Goal: Task Accomplishment & Management: Use online tool/utility

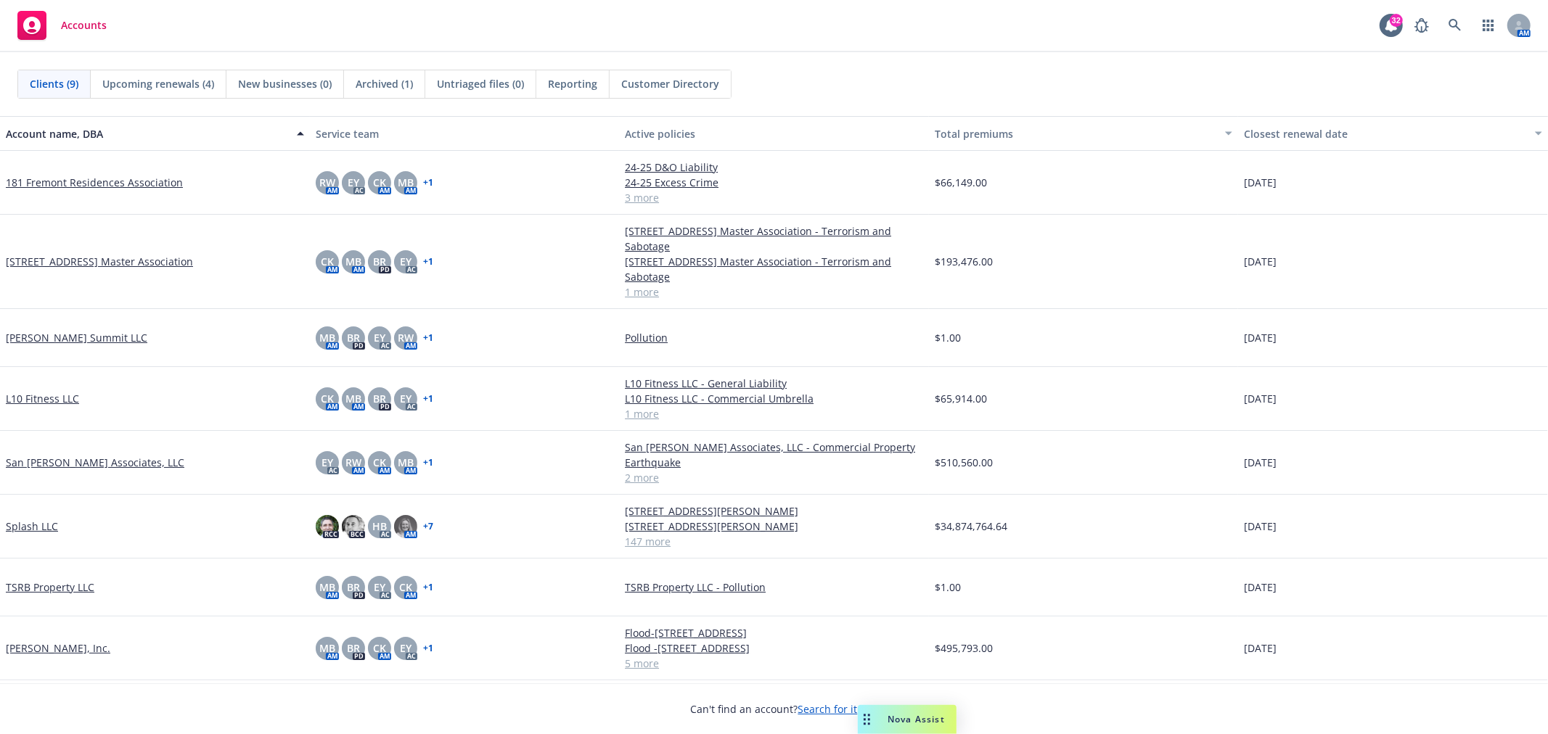
click at [911, 714] on span "Nova Assist" at bounding box center [915, 719] width 57 height 12
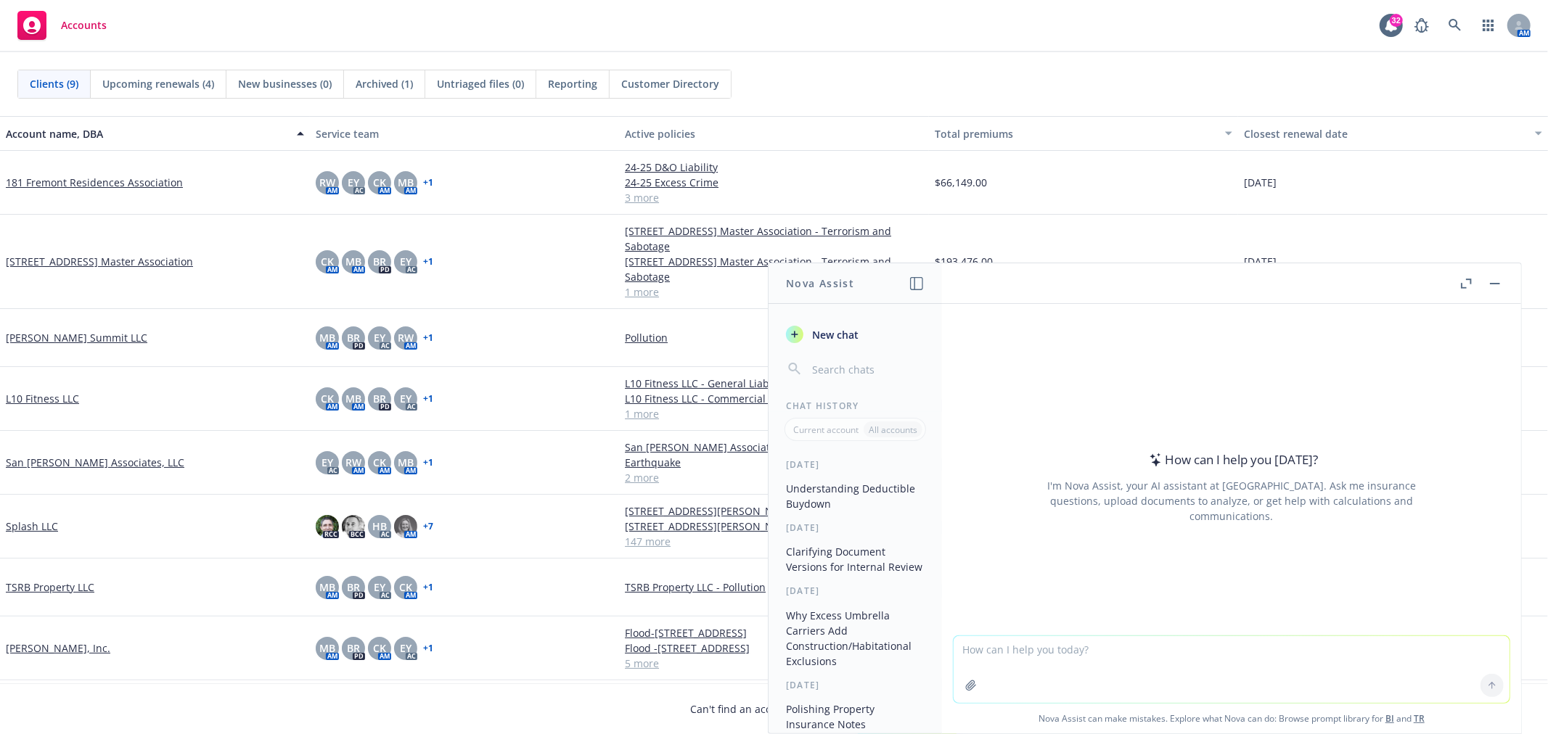
click at [1075, 649] on textarea at bounding box center [1232, 669] width 556 height 67
click at [33, 530] on link "Splash LLC" at bounding box center [32, 526] width 52 height 15
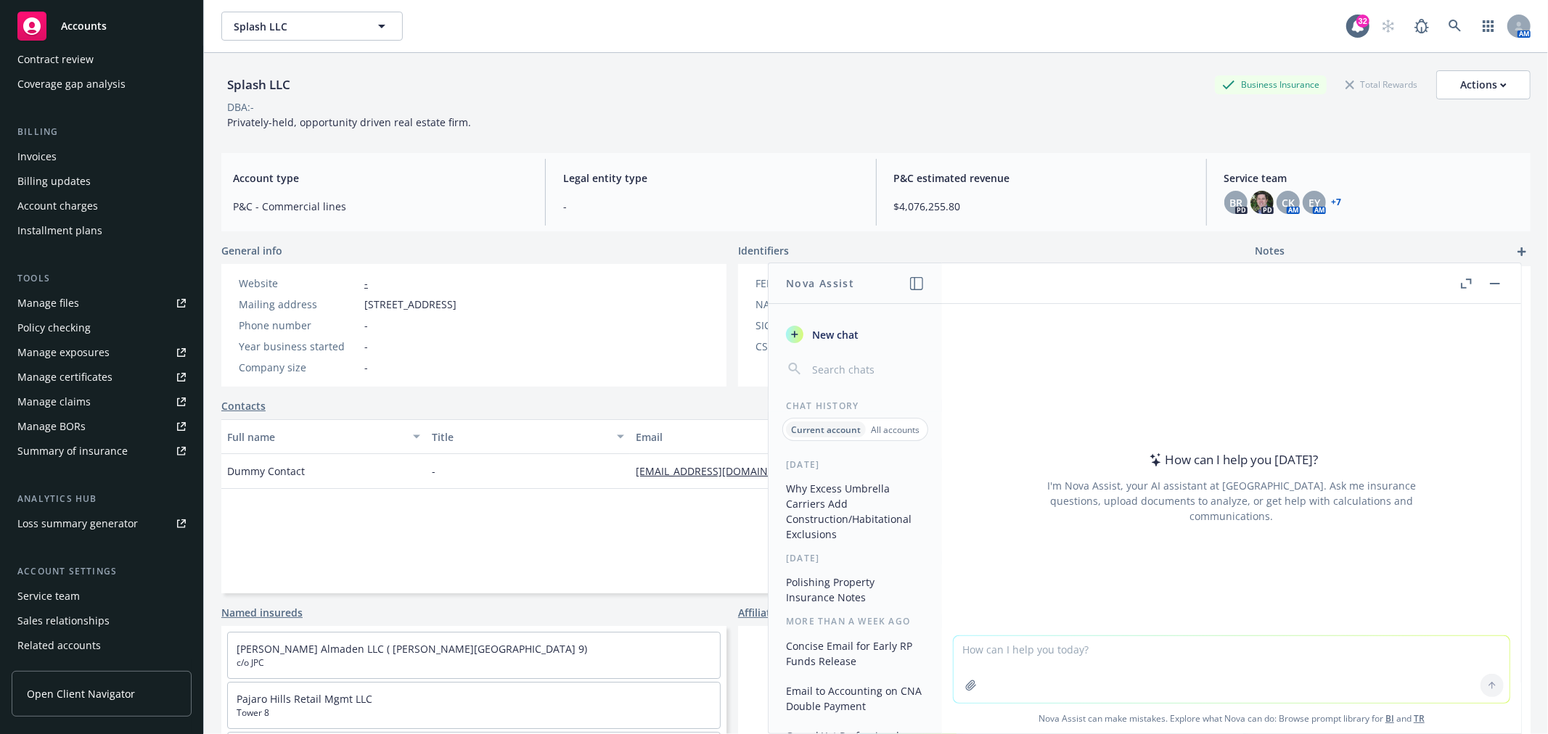
scroll to position [235, 0]
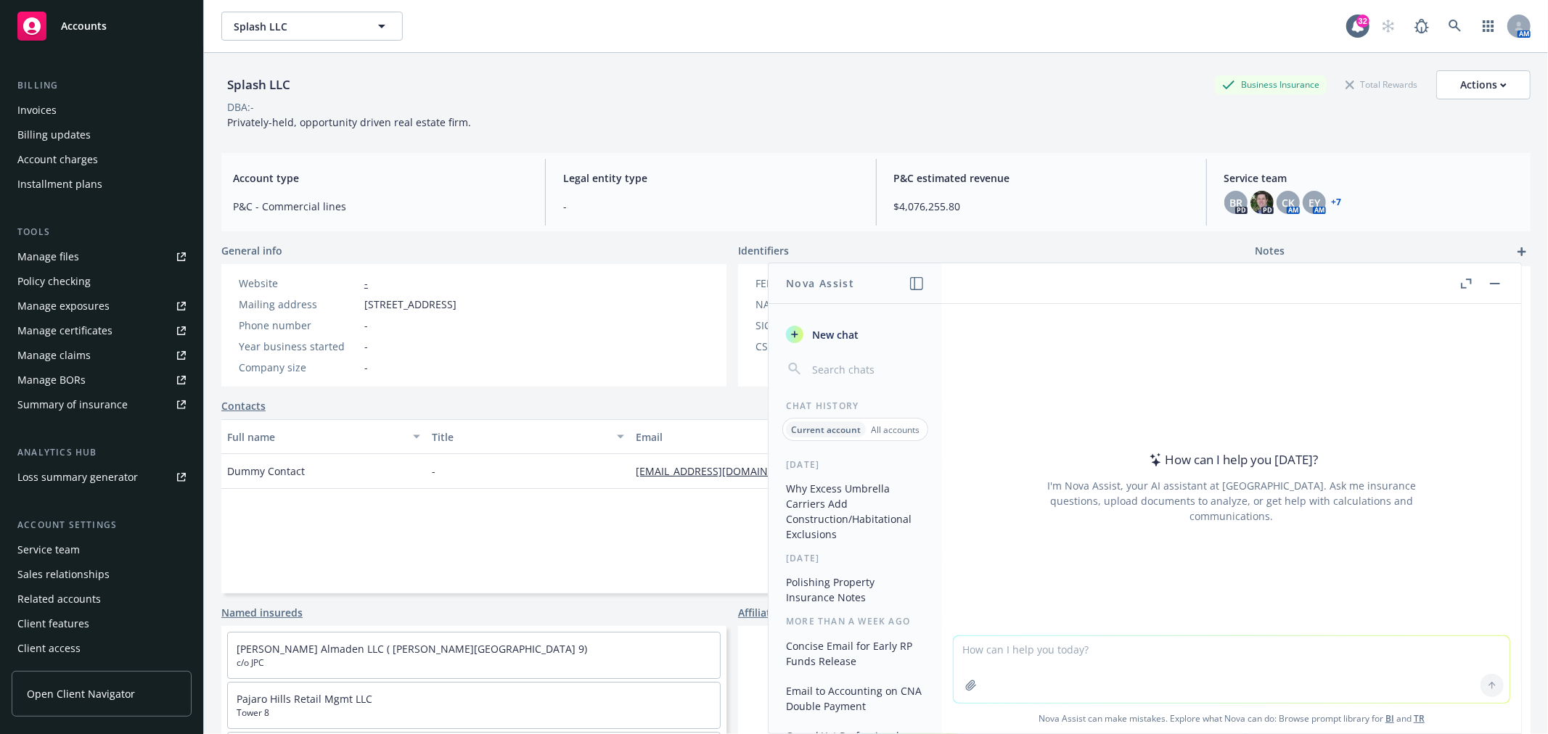
drag, startPoint x: 1091, startPoint y: 99, endPoint x: 1163, endPoint y: 70, distance: 76.8
click at [1096, 97] on div "Splash LLC Business Insurance Total Rewards Actions DBA: - Privately-held, oppo…" at bounding box center [875, 100] width 1309 height 60
click at [1474, 23] on link "button" at bounding box center [1488, 26] width 29 height 29
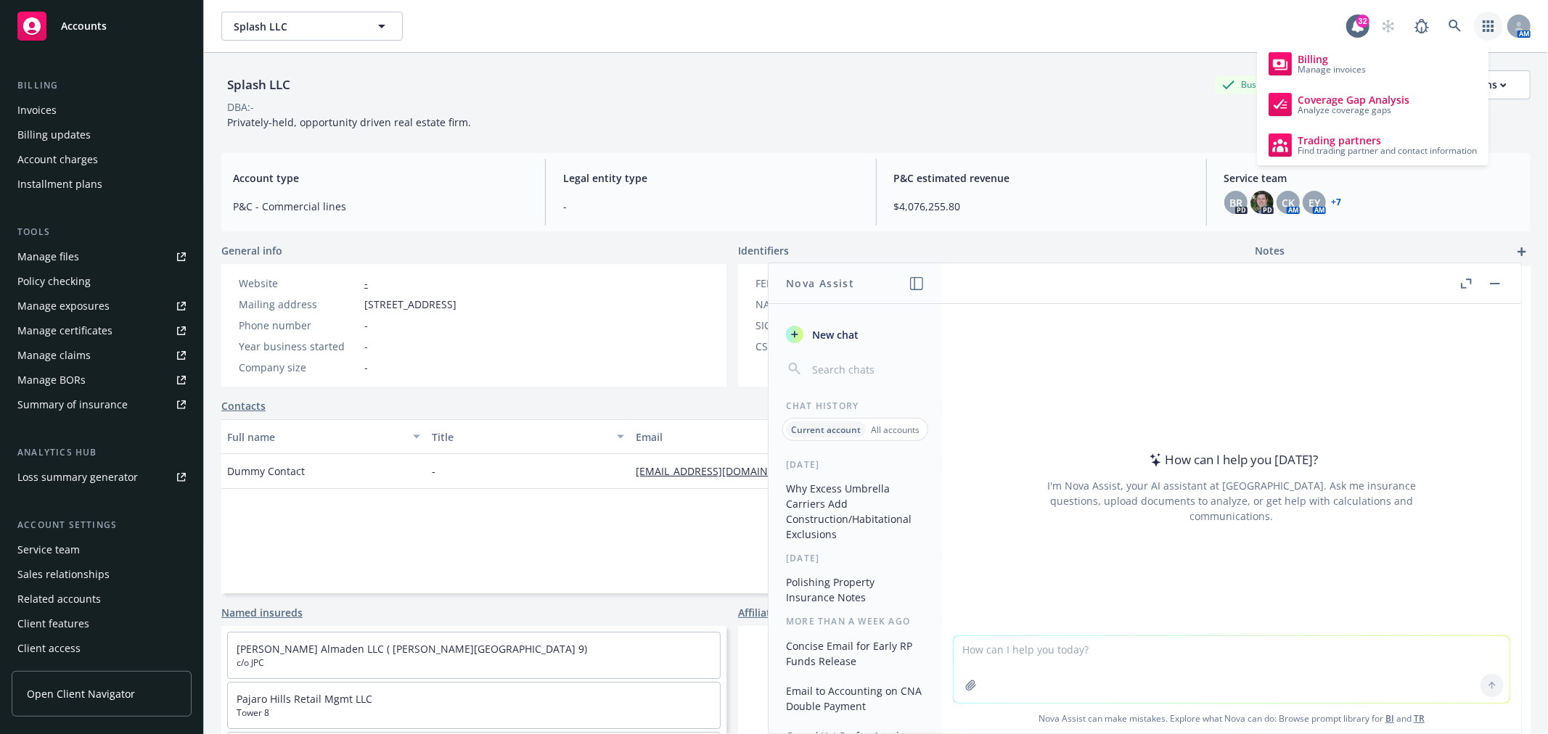
click at [916, 117] on div "Splash LLC Business Insurance Total Rewards Actions DBA: - Privately-held, oppo…" at bounding box center [875, 100] width 1309 height 60
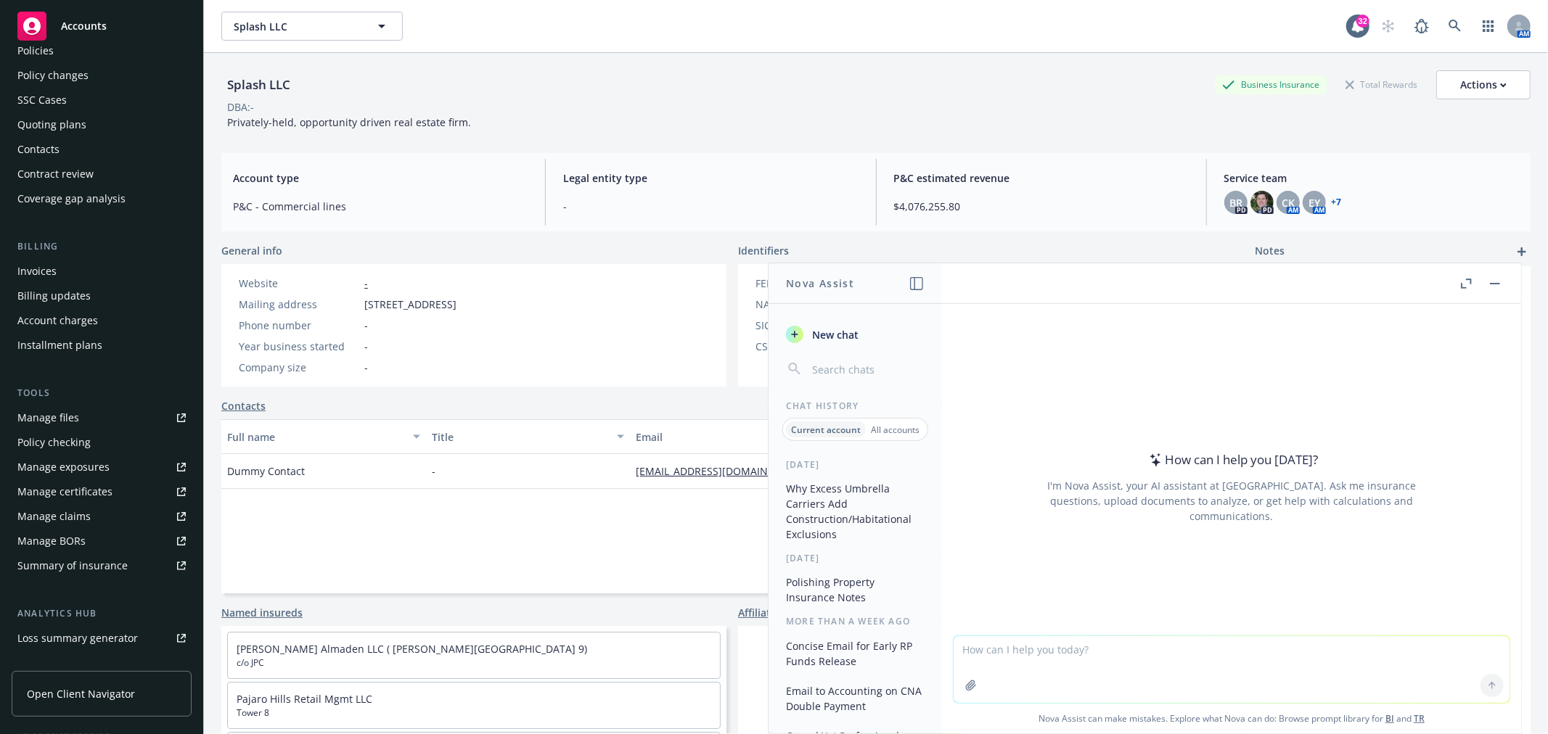
scroll to position [0, 0]
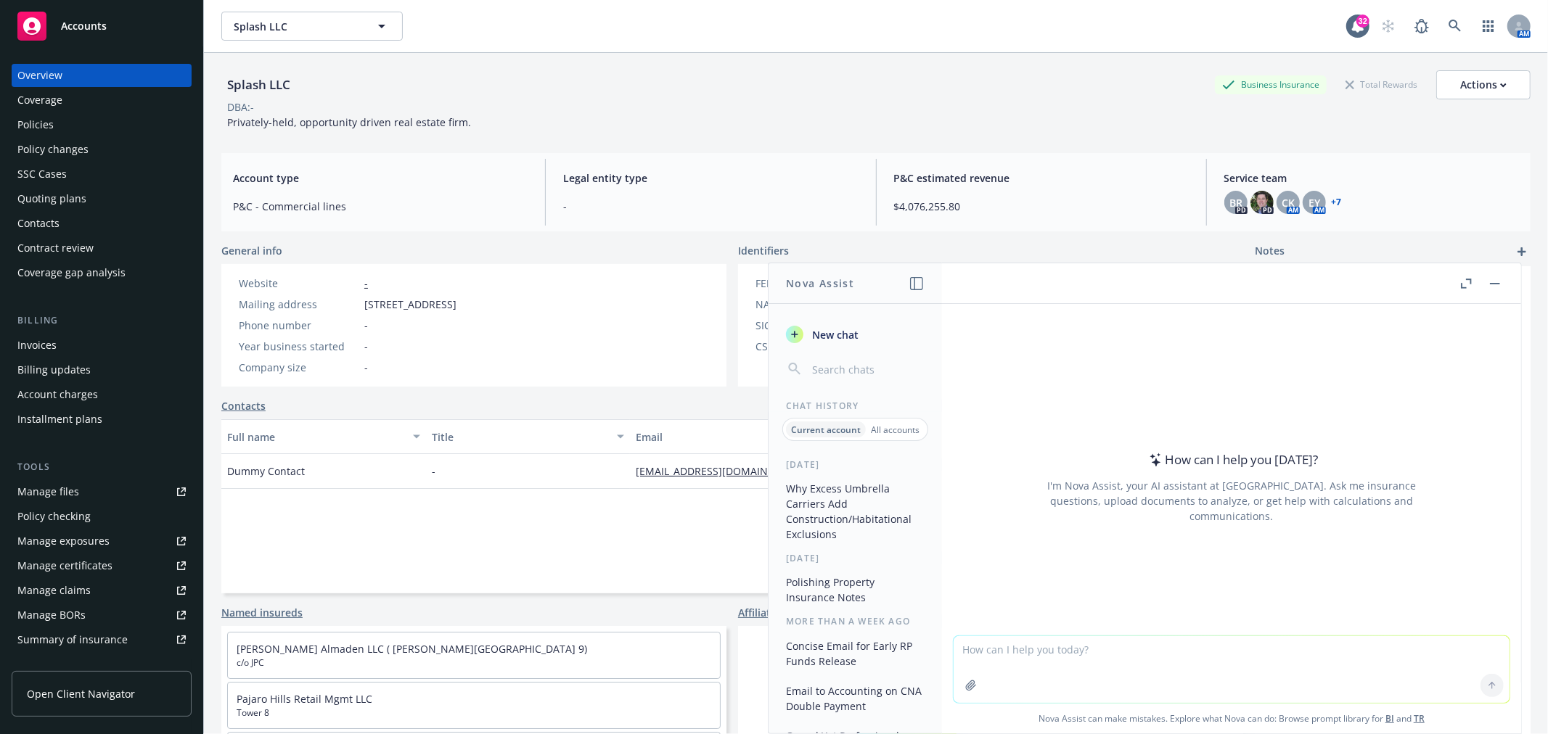
click at [104, 20] on span "Accounts" at bounding box center [84, 26] width 46 height 12
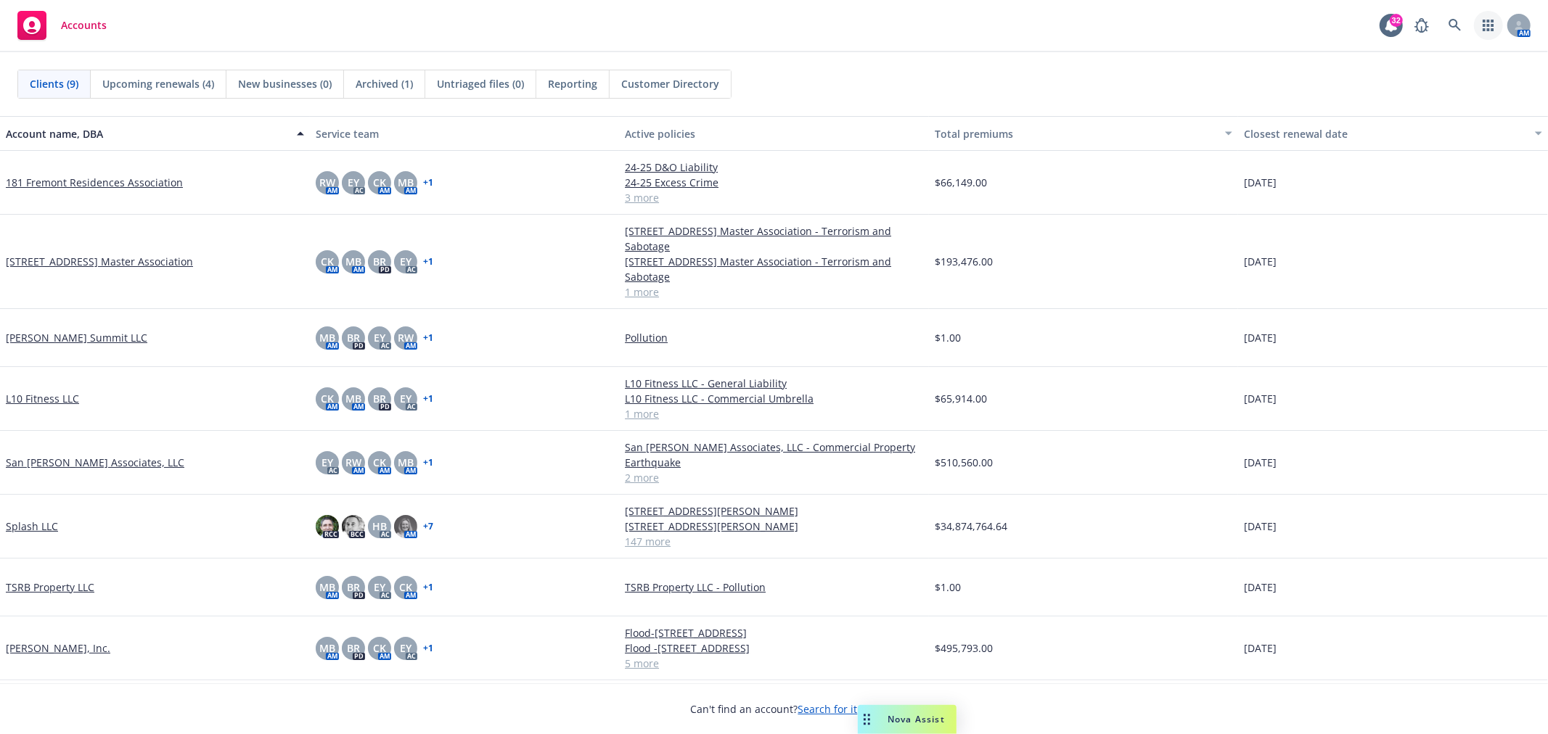
click at [1489, 28] on icon "button" at bounding box center [1489, 26] width 12 height 12
click at [773, 41] on div "Accounts 32 AM" at bounding box center [774, 26] width 1548 height 52
click at [917, 721] on span "Nova Assist" at bounding box center [915, 719] width 57 height 12
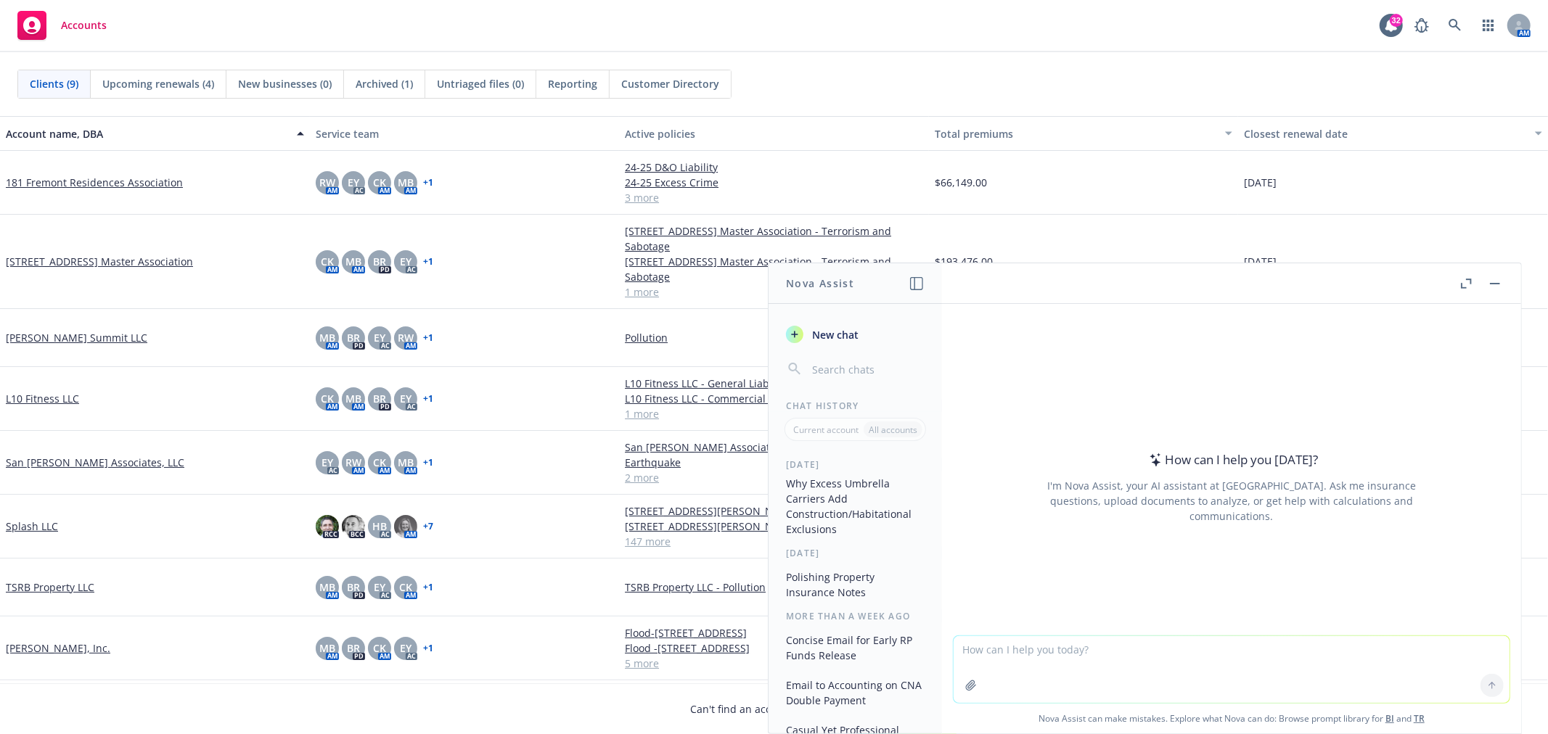
scroll to position [161, 0]
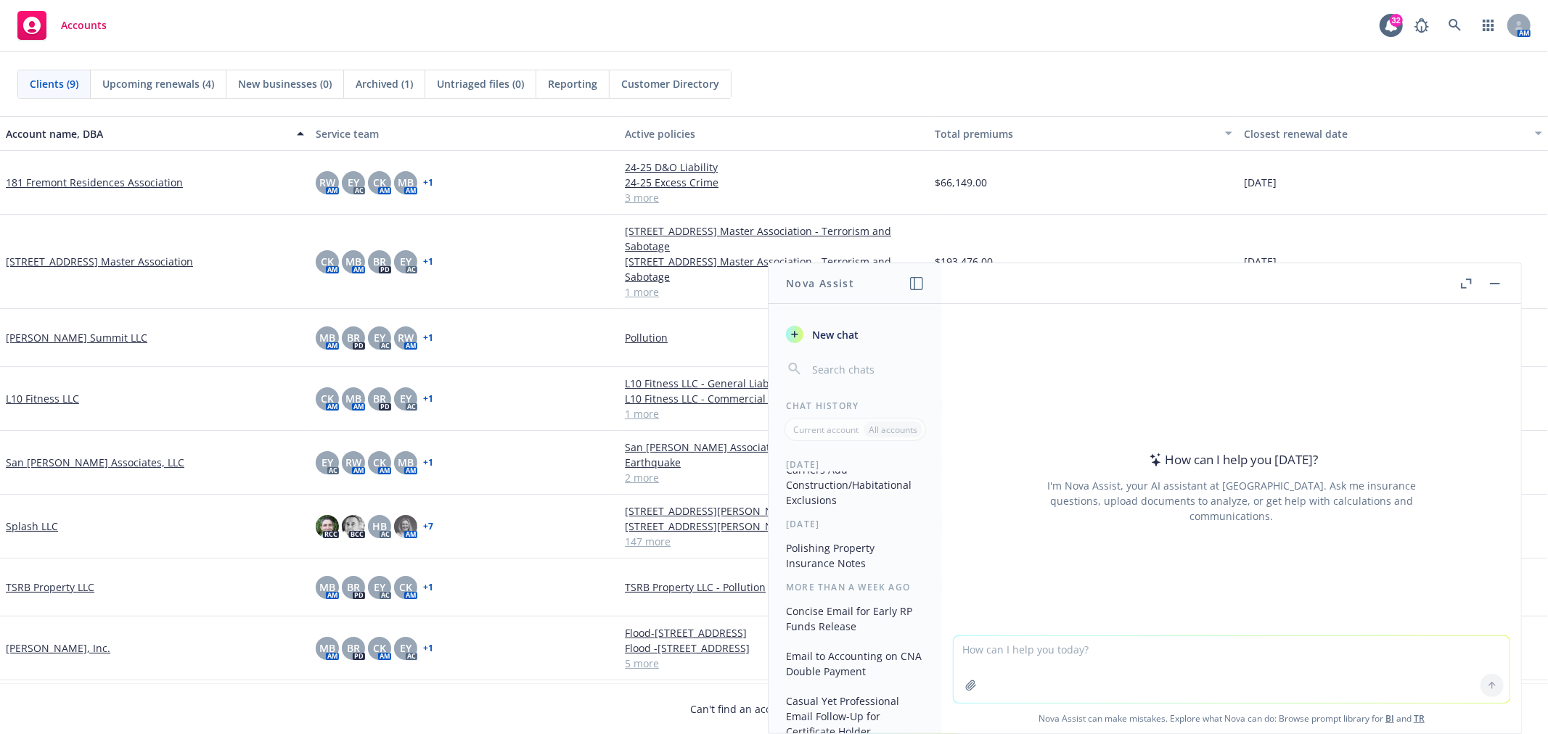
click at [835, 562] on button "Polishing Property Insurance Notes" at bounding box center [855, 555] width 150 height 39
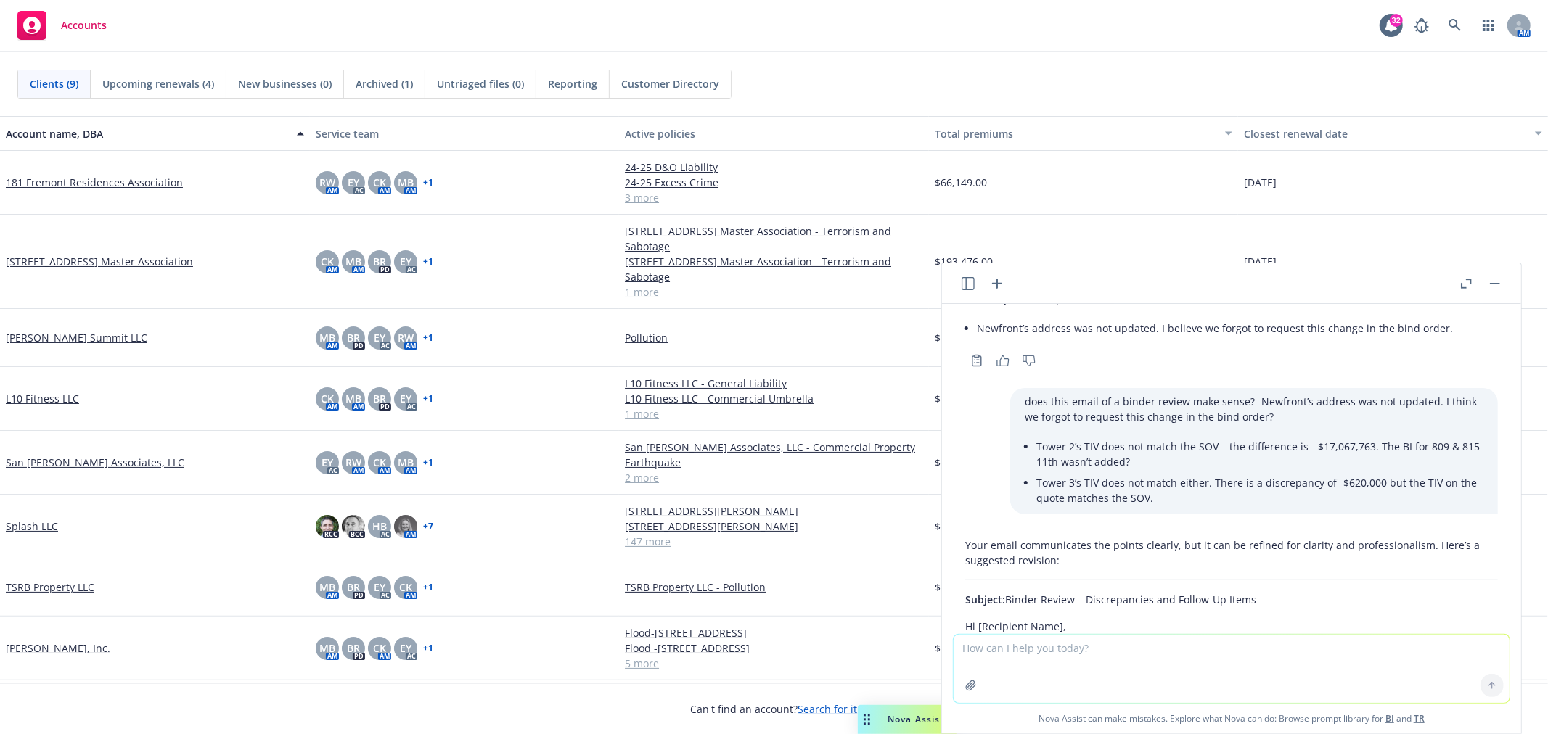
scroll to position [157, 0]
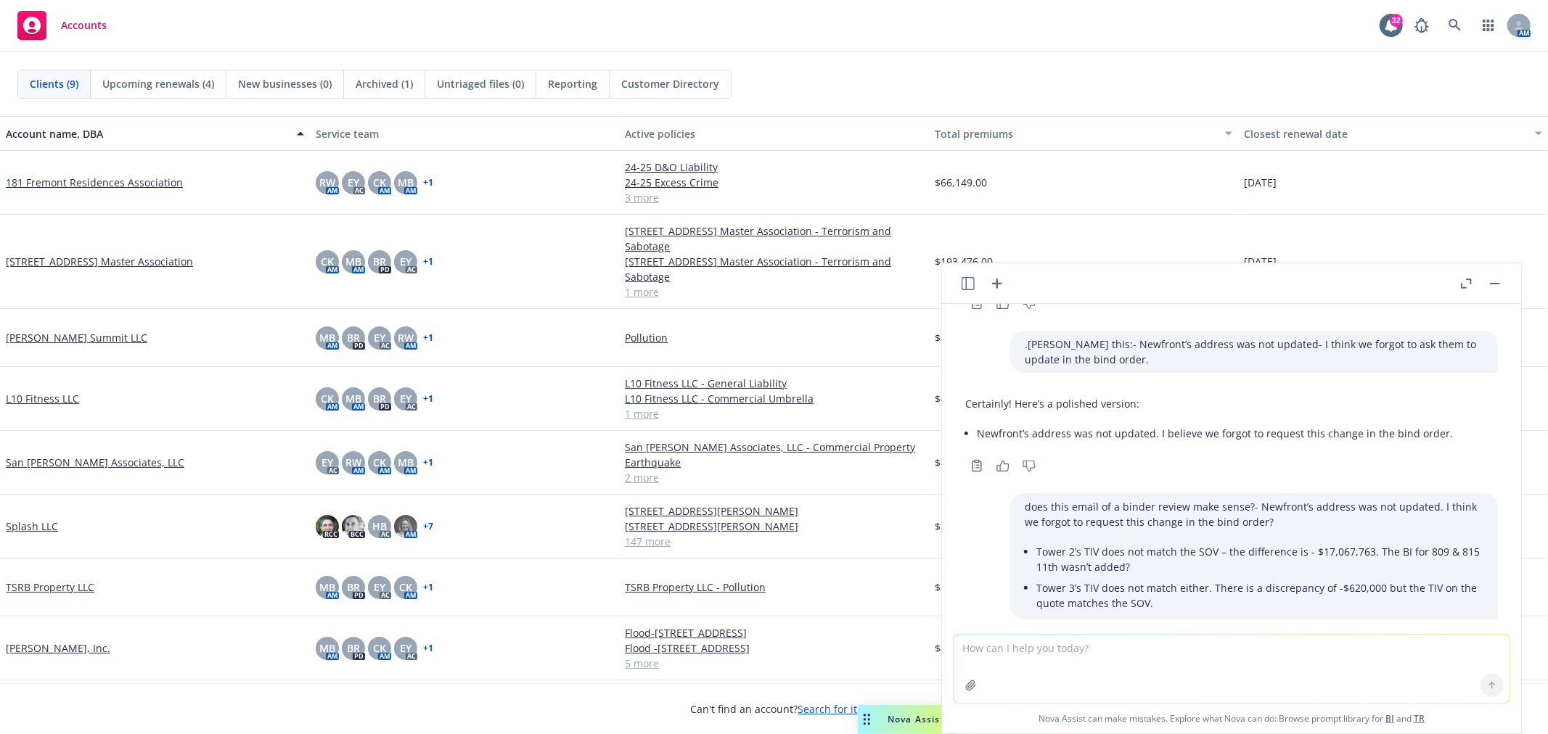
click at [998, 282] on icon "button" at bounding box center [997, 284] width 10 height 10
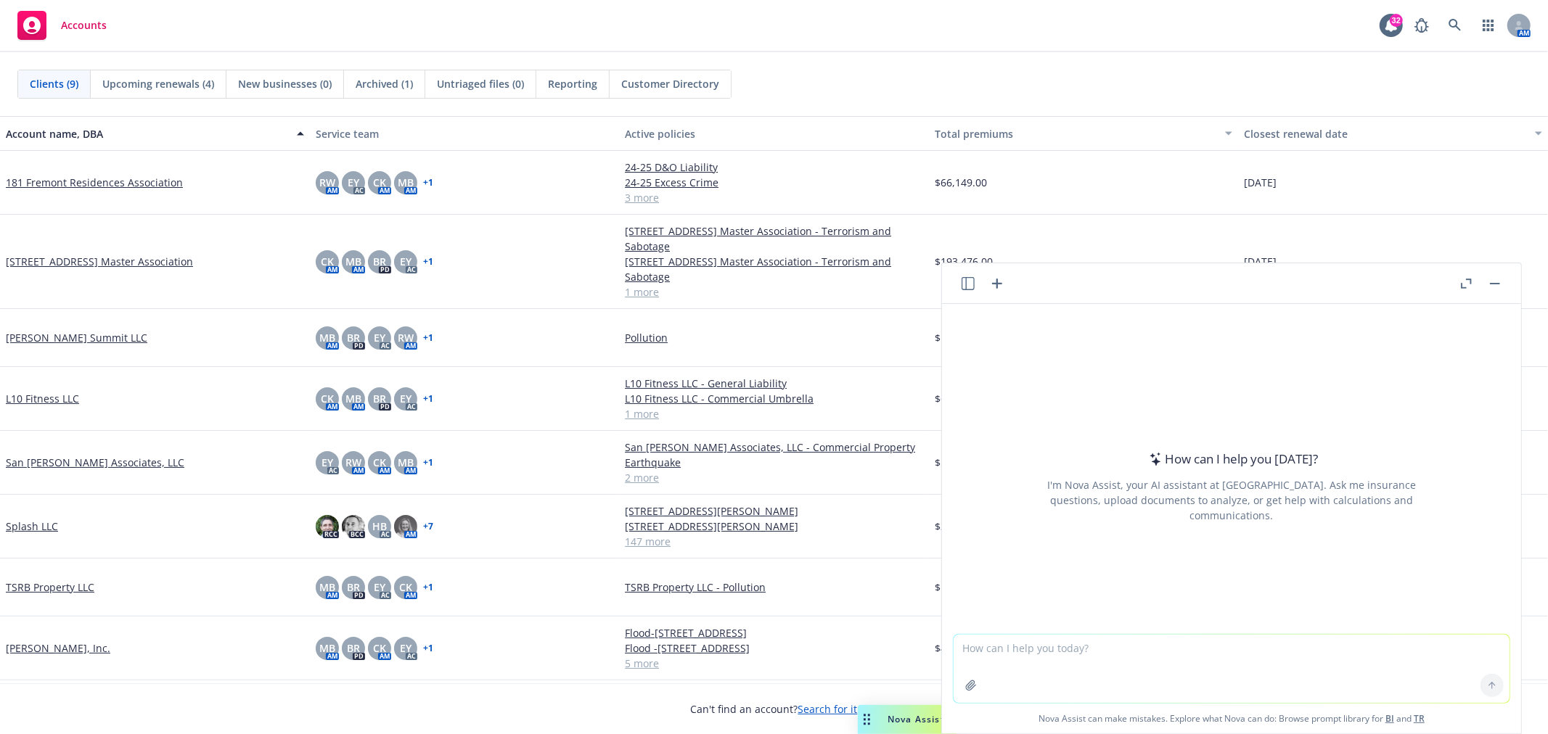
click at [993, 654] on textarea at bounding box center [1232, 669] width 556 height 68
type textarea "can you please"
click at [1498, 285] on button "button" at bounding box center [1494, 283] width 17 height 17
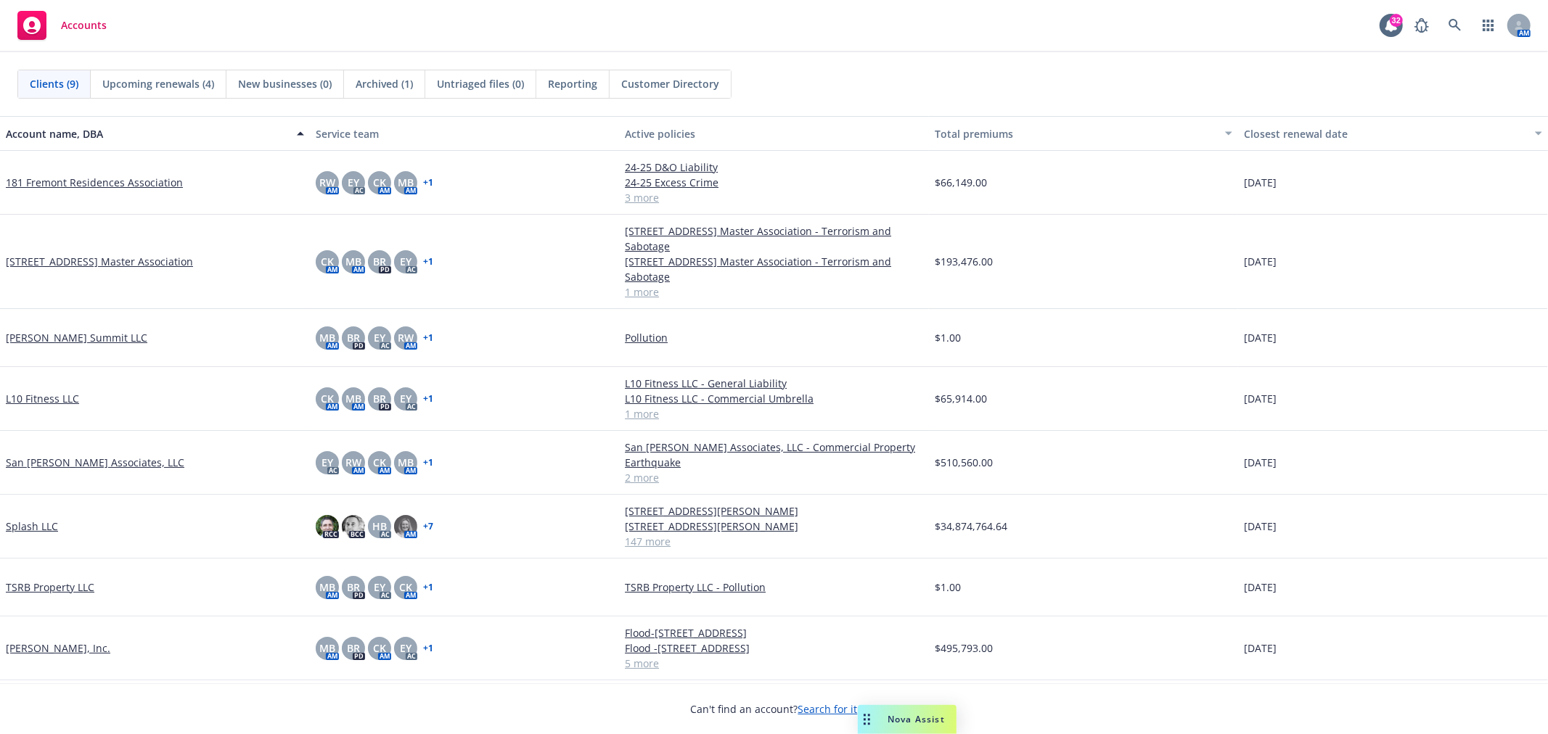
click at [89, 24] on span "Accounts" at bounding box center [84, 26] width 46 height 12
click at [41, 521] on link "Splash LLC" at bounding box center [32, 526] width 52 height 15
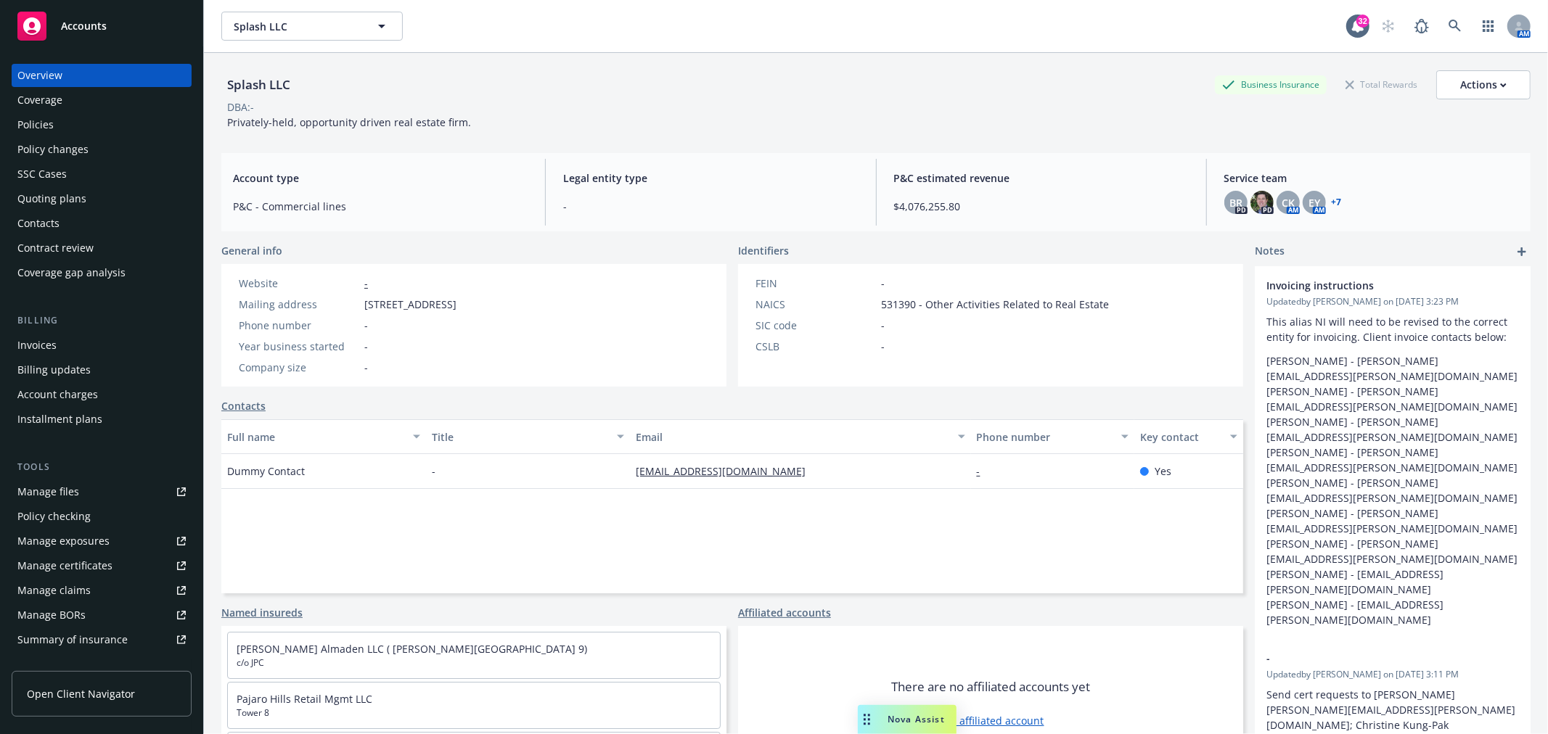
click at [81, 269] on div "Coverage gap analysis" at bounding box center [71, 272] width 108 height 23
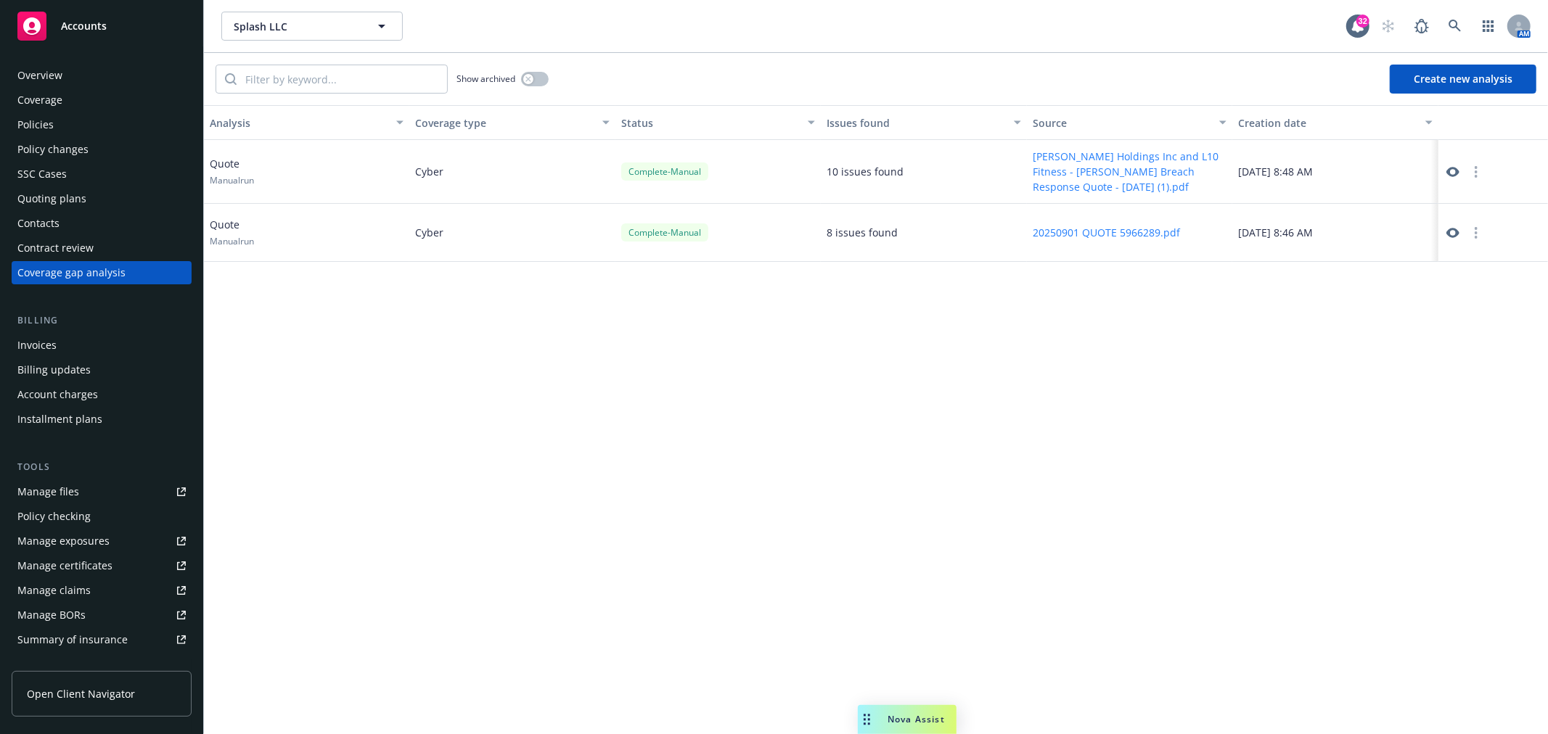
click at [83, 247] on div "Contract review" at bounding box center [55, 248] width 76 height 23
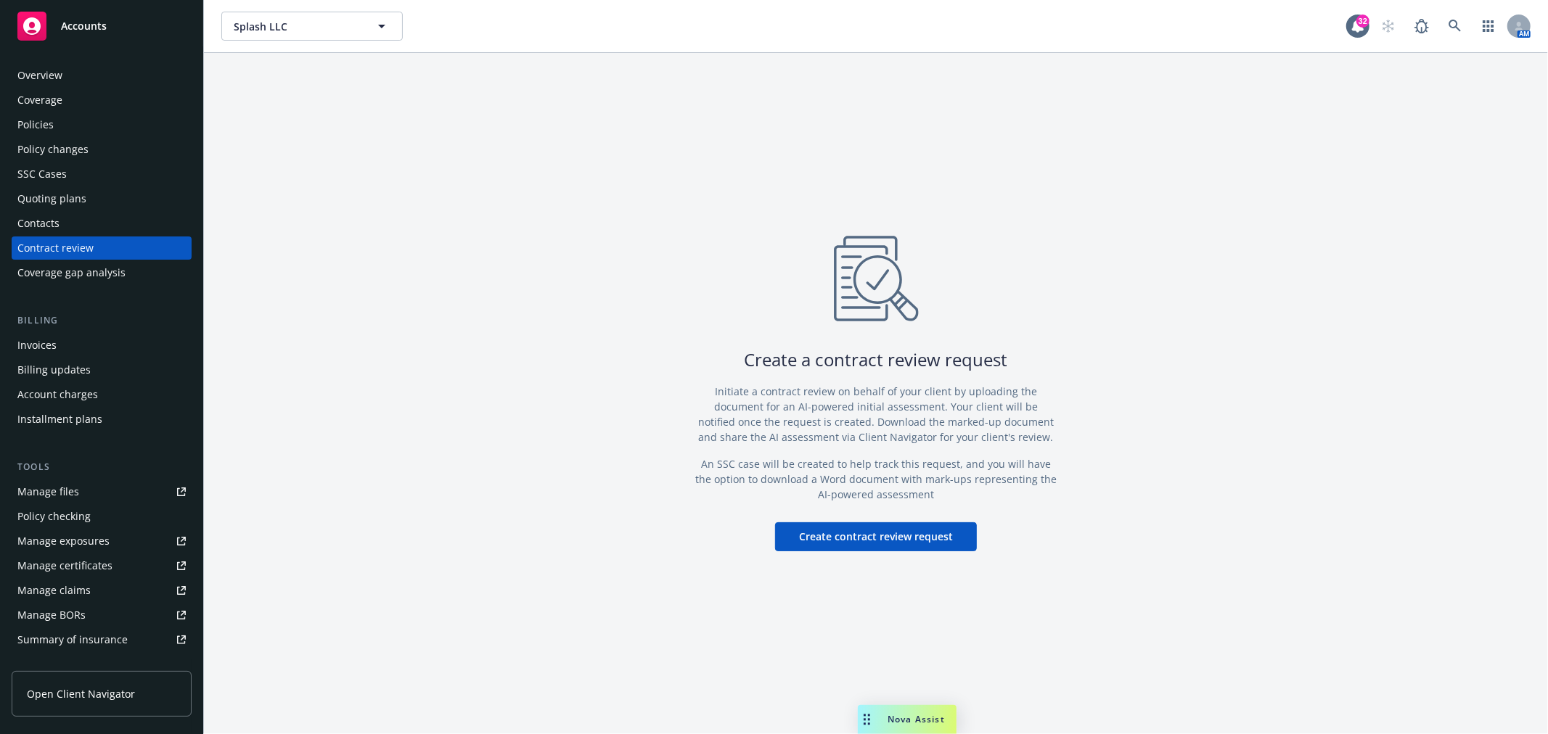
click at [54, 229] on div "Contacts" at bounding box center [38, 223] width 42 height 23
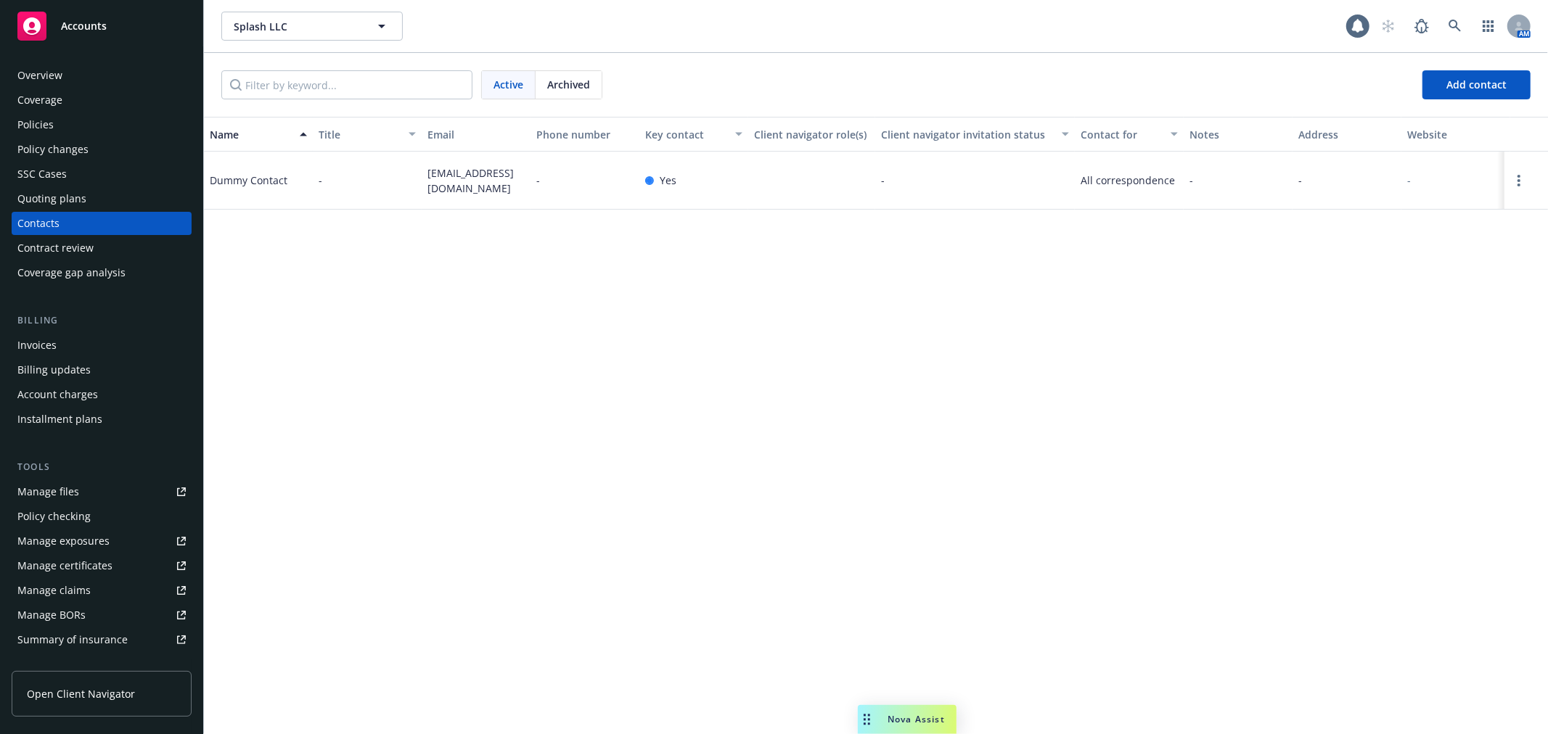
click at [82, 199] on div "Quoting plans" at bounding box center [51, 198] width 69 height 23
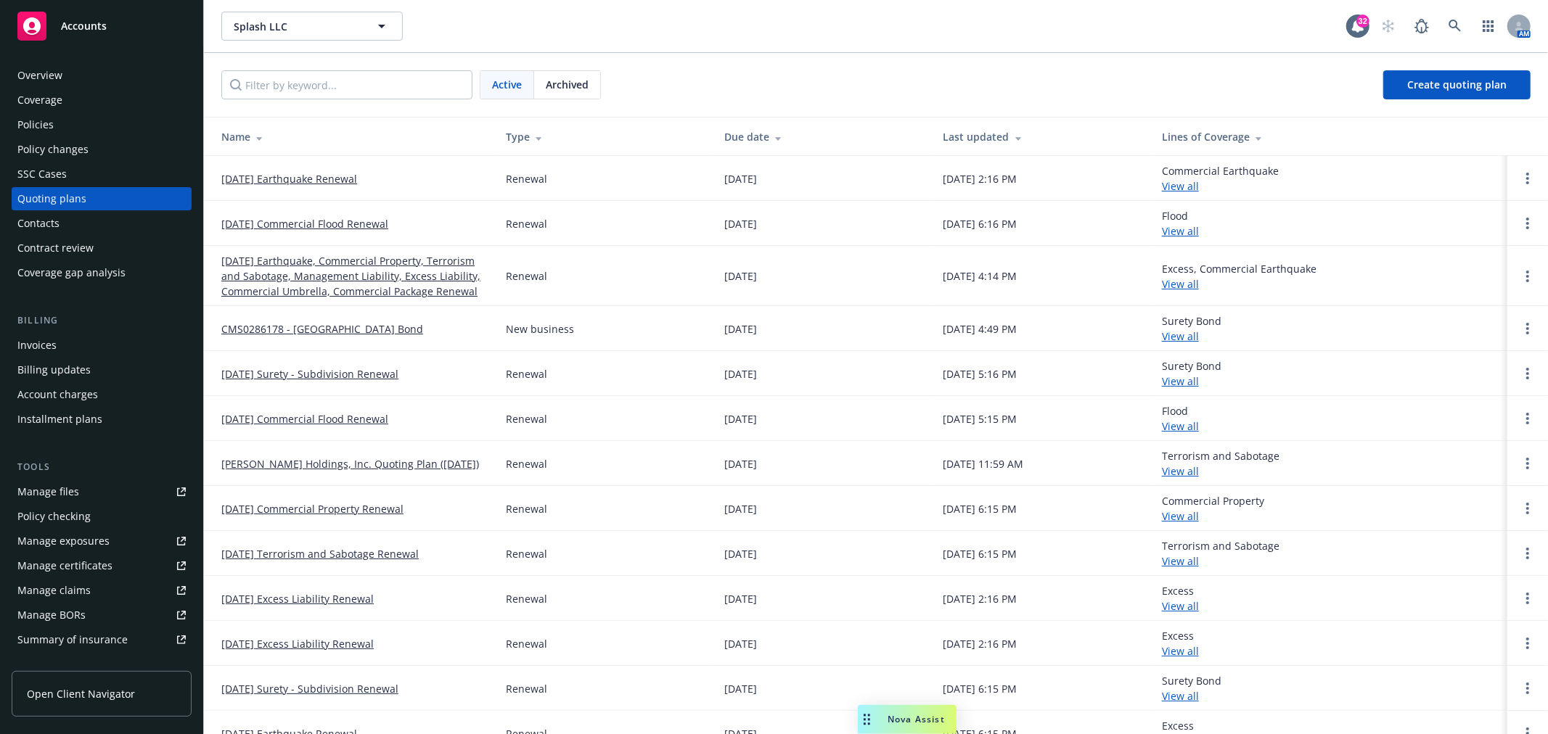
click at [97, 270] on div "Coverage gap analysis" at bounding box center [71, 272] width 108 height 23
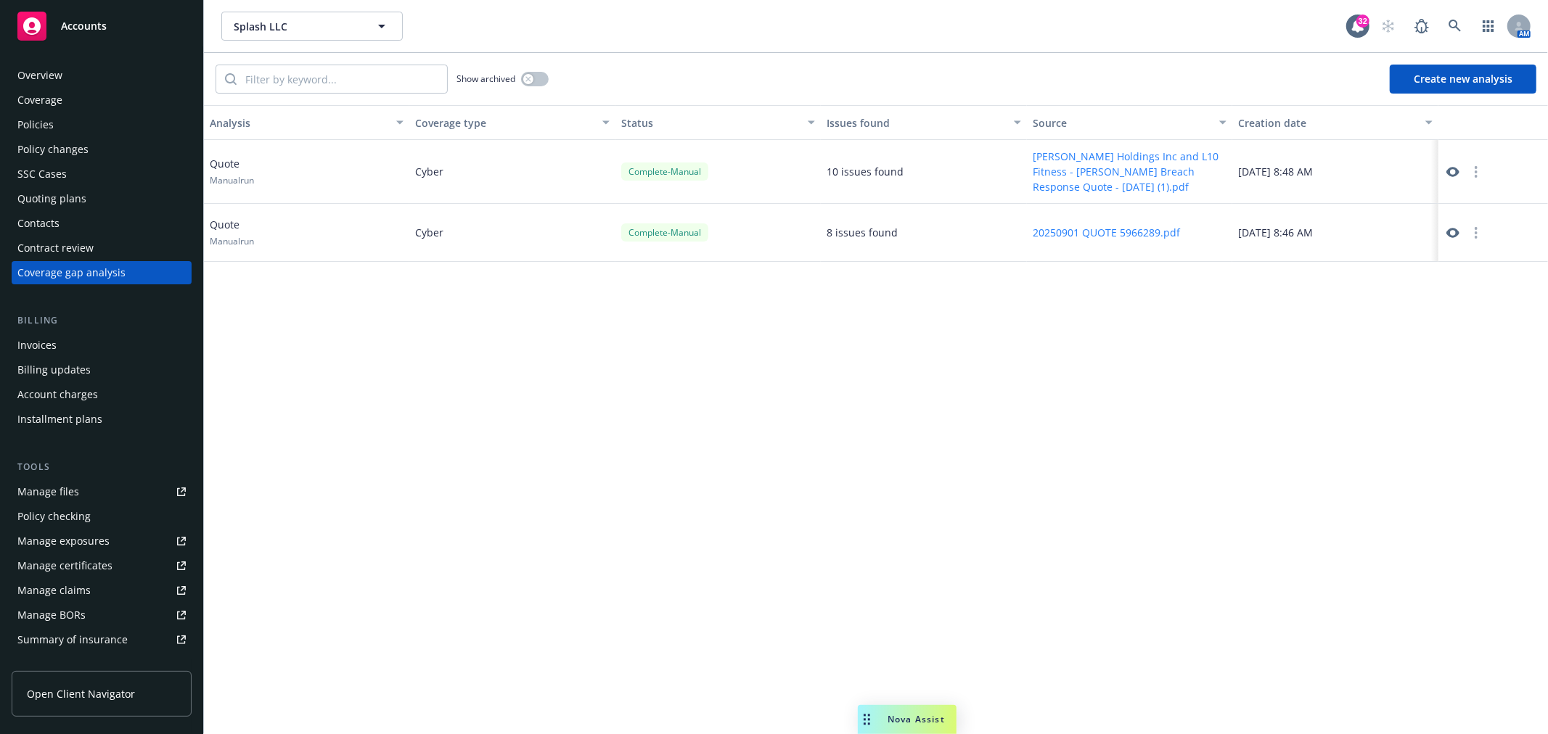
click at [1478, 70] on button "Create new analysis" at bounding box center [1463, 79] width 147 height 29
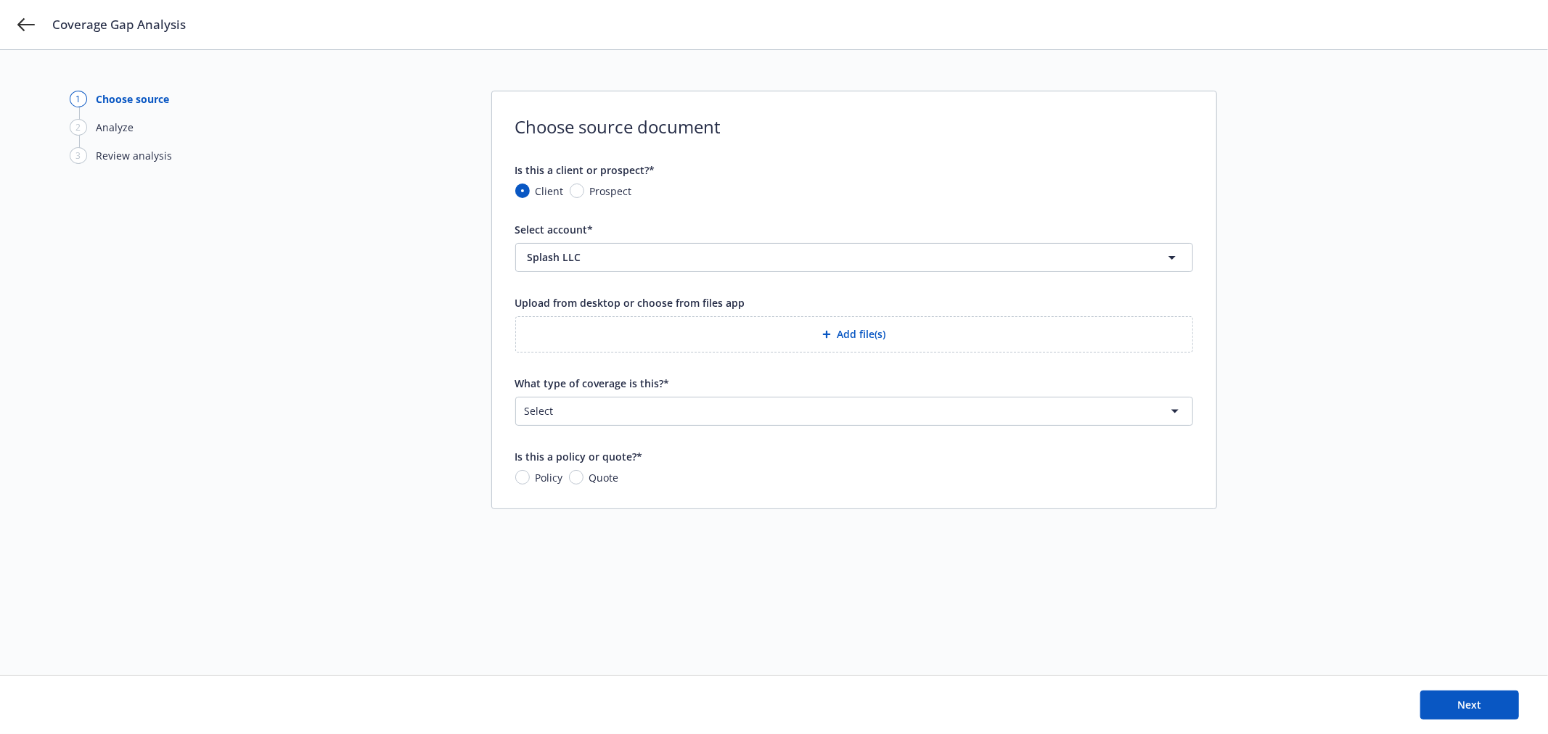
click at [672, 407] on html "Coverage Gap Analysis 1 Choose source 2 Analyze 3 Review analysis Choose source…" at bounding box center [774, 367] width 1548 height 734
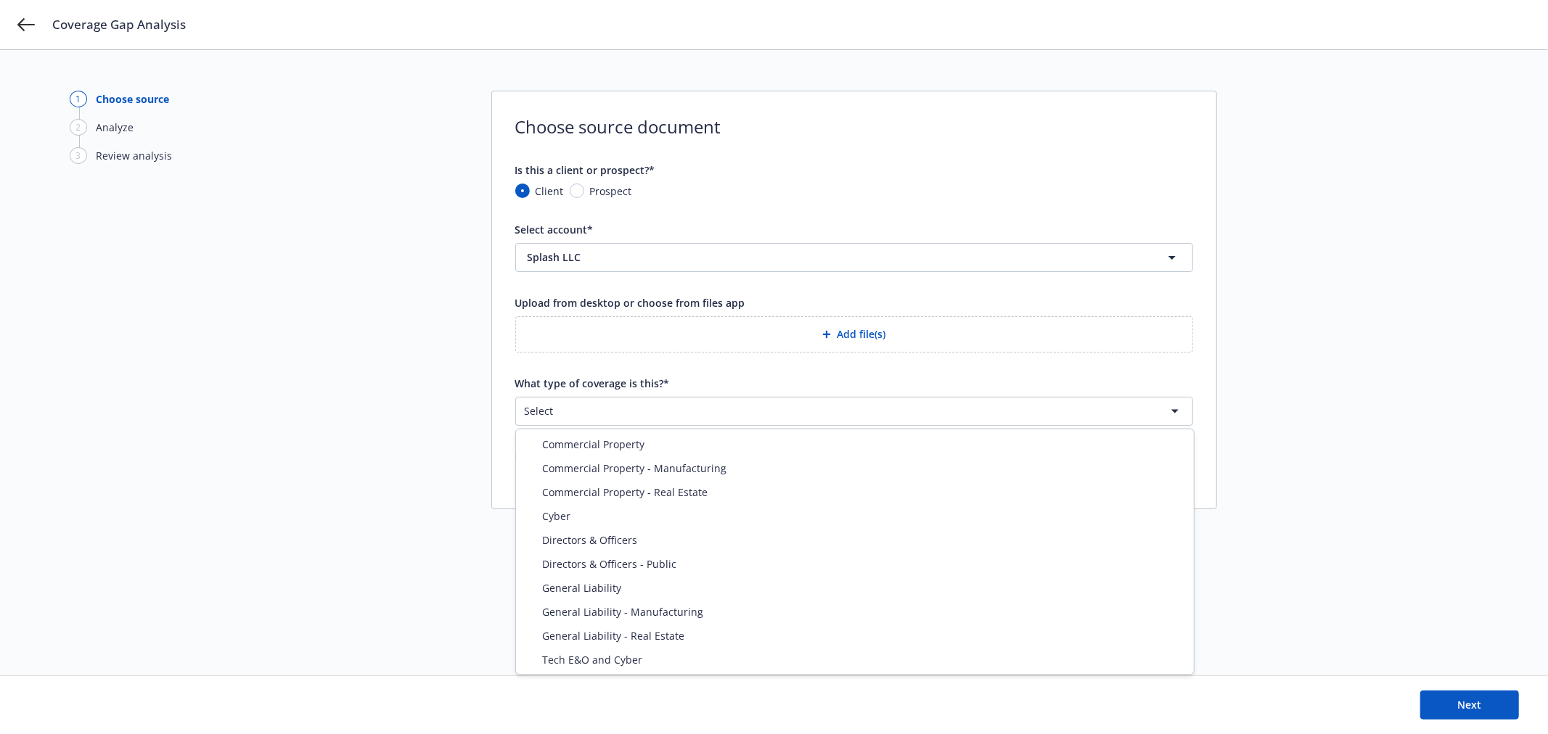
select select "GENERAL_LIABILITY_REAL_ESTATE"
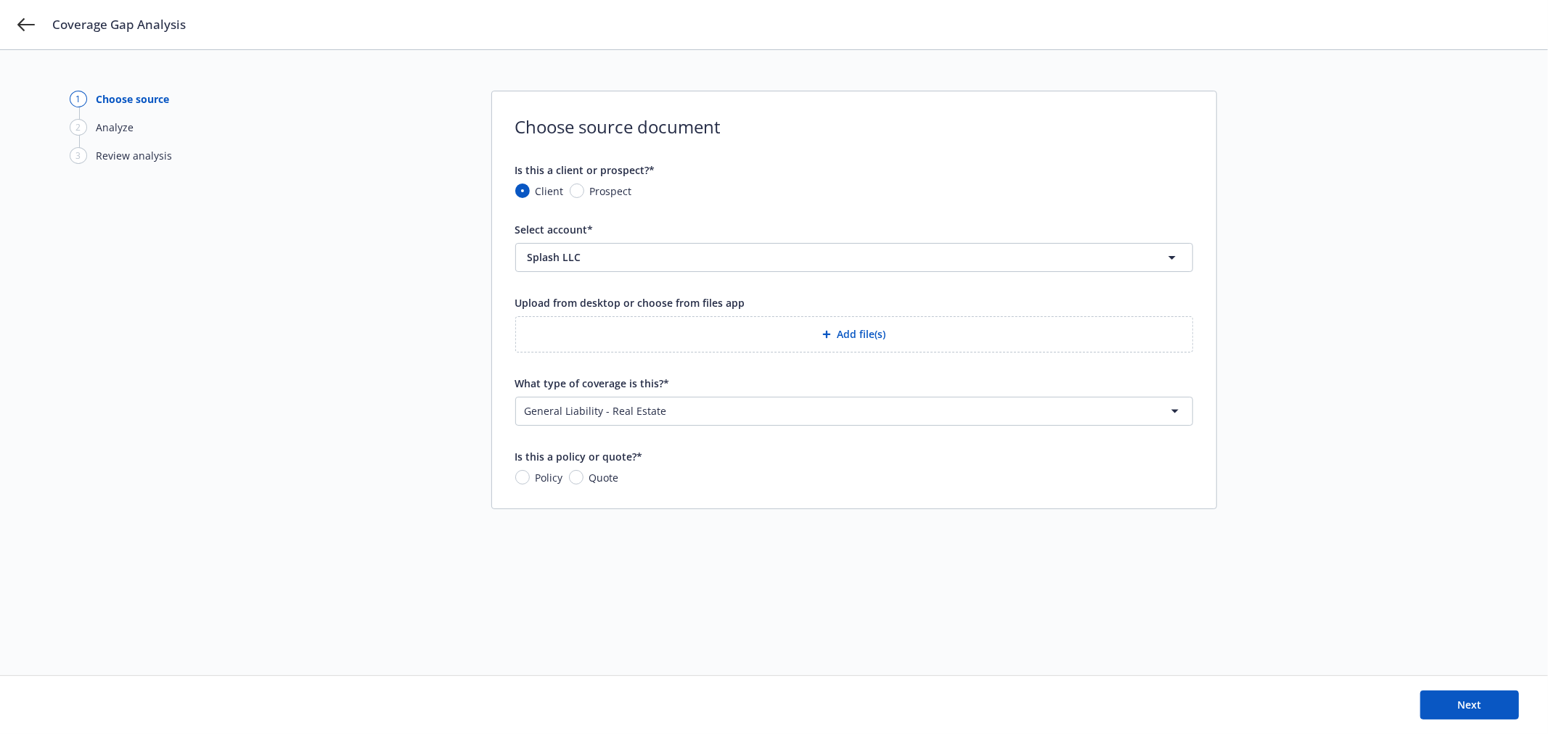
drag, startPoint x: 1427, startPoint y: 414, endPoint x: 1418, endPoint y: 398, distance: 19.2
click at [1424, 407] on div "1 Choose source 2 Analyze 3 Review analysis Choose source document Is this a cl…" at bounding box center [774, 363] width 1409 height 544
click at [10, 20] on div "Coverage Gap Analysis" at bounding box center [774, 24] width 1548 height 49
click at [33, 20] on icon at bounding box center [25, 24] width 17 height 17
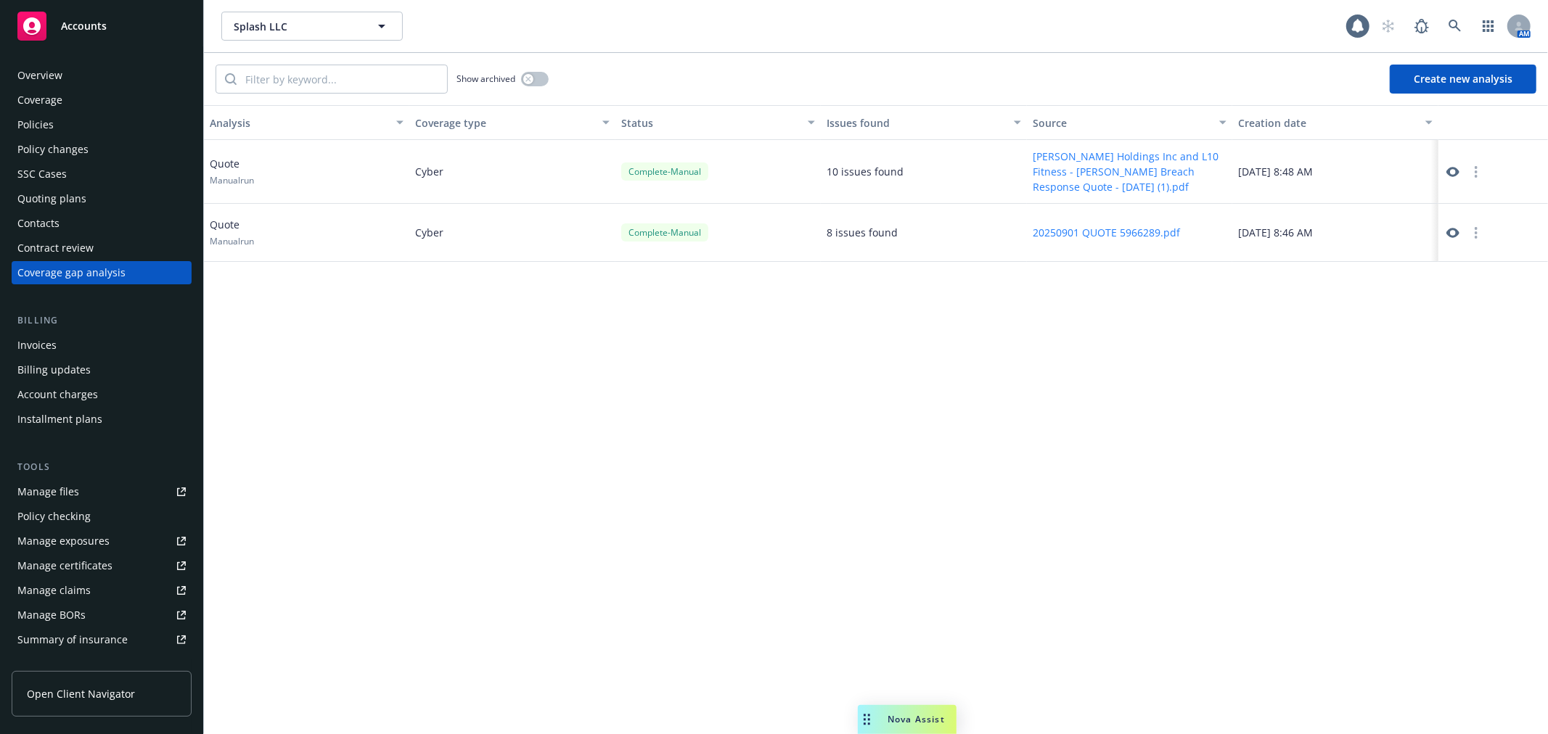
click at [917, 724] on span "Nova Assist" at bounding box center [915, 719] width 57 height 12
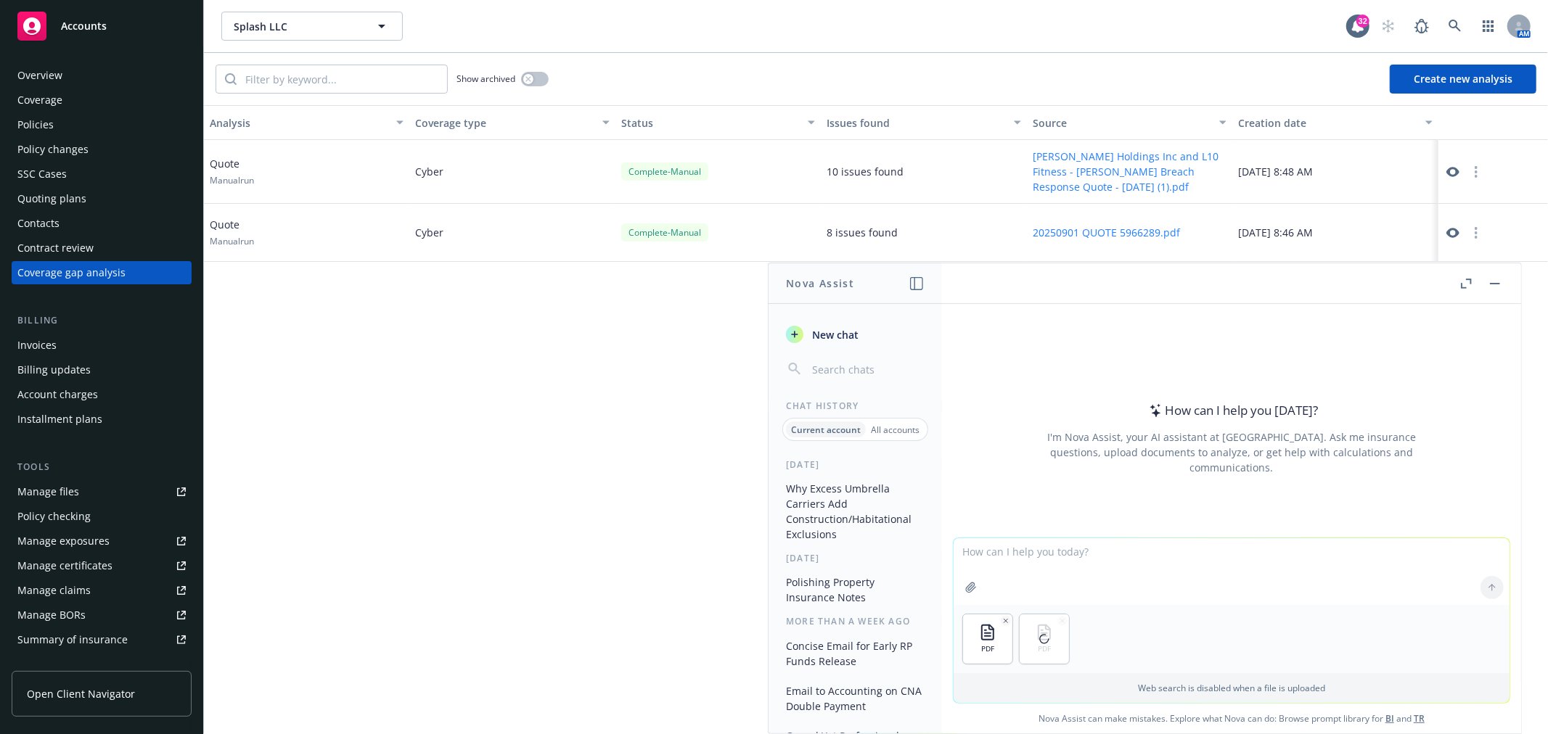
click at [1043, 557] on textarea at bounding box center [1232, 571] width 556 height 67
click at [1064, 549] on textarea "can you compare both NI list and tell me if htere ar eany missing from" at bounding box center [1232, 571] width 556 height 68
click at [1139, 546] on textarea "can you compare the proposal NI list and tell me if htere ar eany missing from" at bounding box center [1232, 571] width 556 height 68
click at [1356, 547] on textarea "can you compare the proposal NI list against the Zurich NI list and tell me if …" at bounding box center [1232, 571] width 556 height 68
click at [1467, 554] on textarea "can you compare the proposal NI list against the Zurich NI list and tell me if …" at bounding box center [1232, 571] width 556 height 68
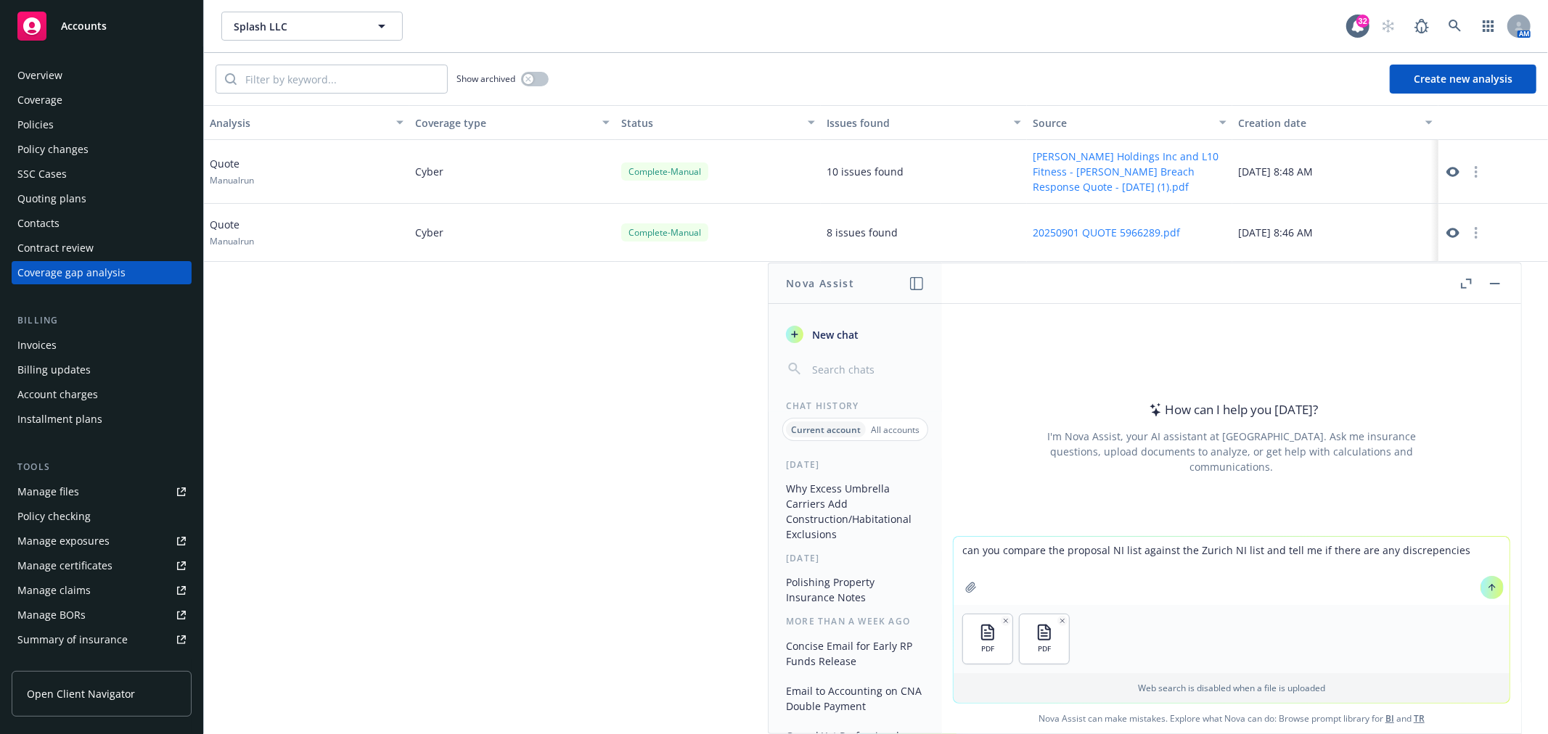
type textarea "can you compare the proposal NI list against the Zurich NI list and tell me if …"
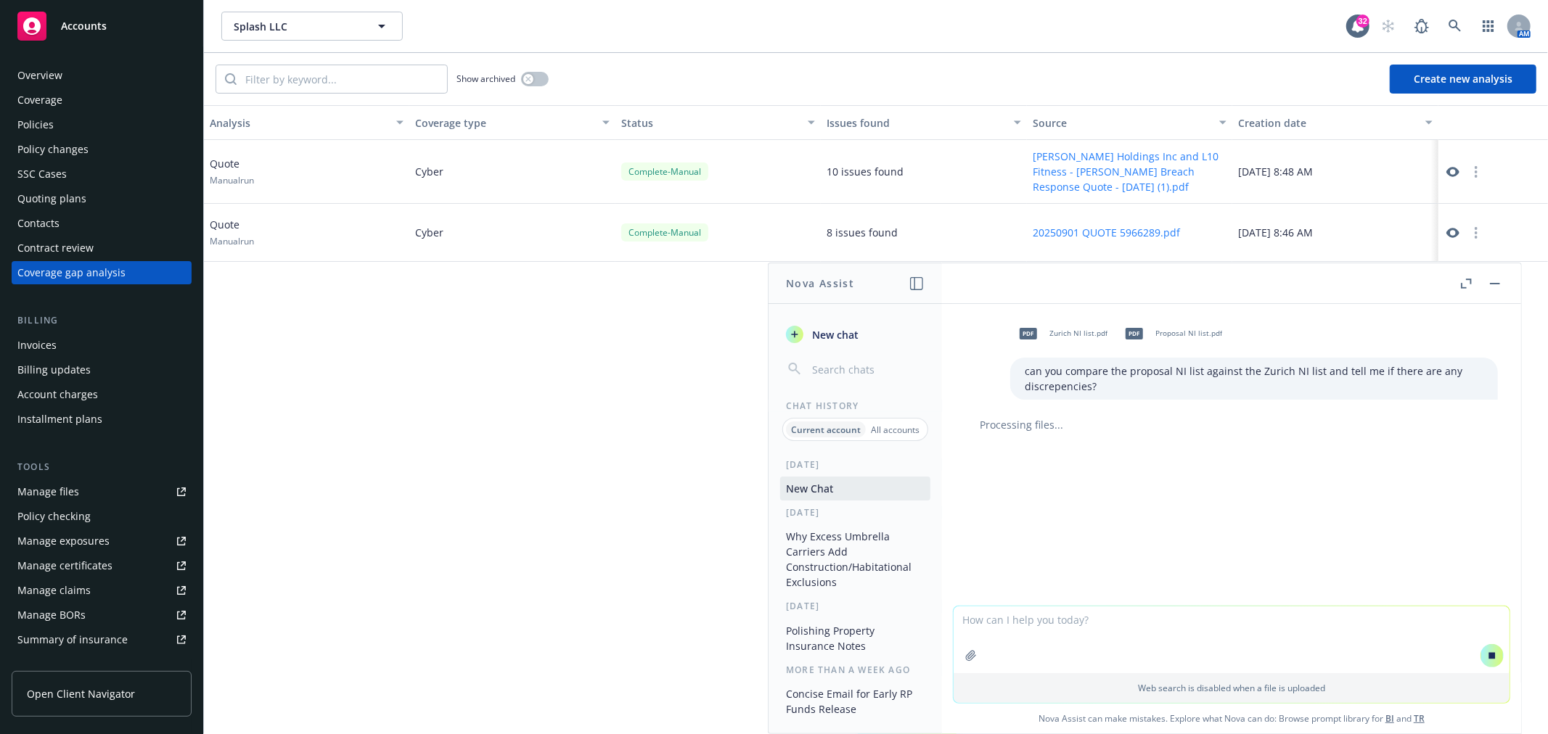
click at [68, 77] on div "Overview" at bounding box center [101, 75] width 168 height 23
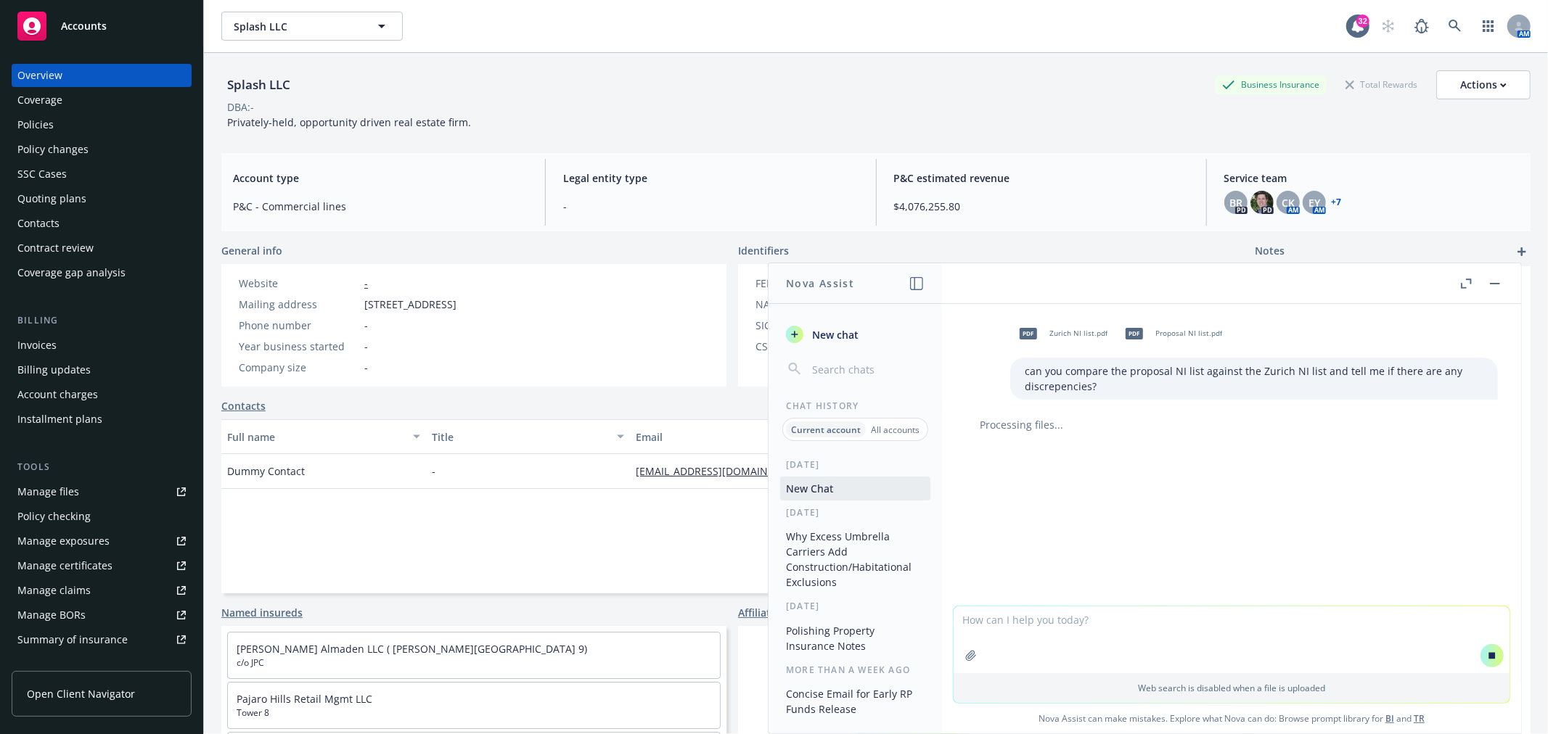
drag, startPoint x: 70, startPoint y: 510, endPoint x: 86, endPoint y: 501, distance: 17.6
click at [70, 510] on div "Policy checking" at bounding box center [53, 516] width 73 height 23
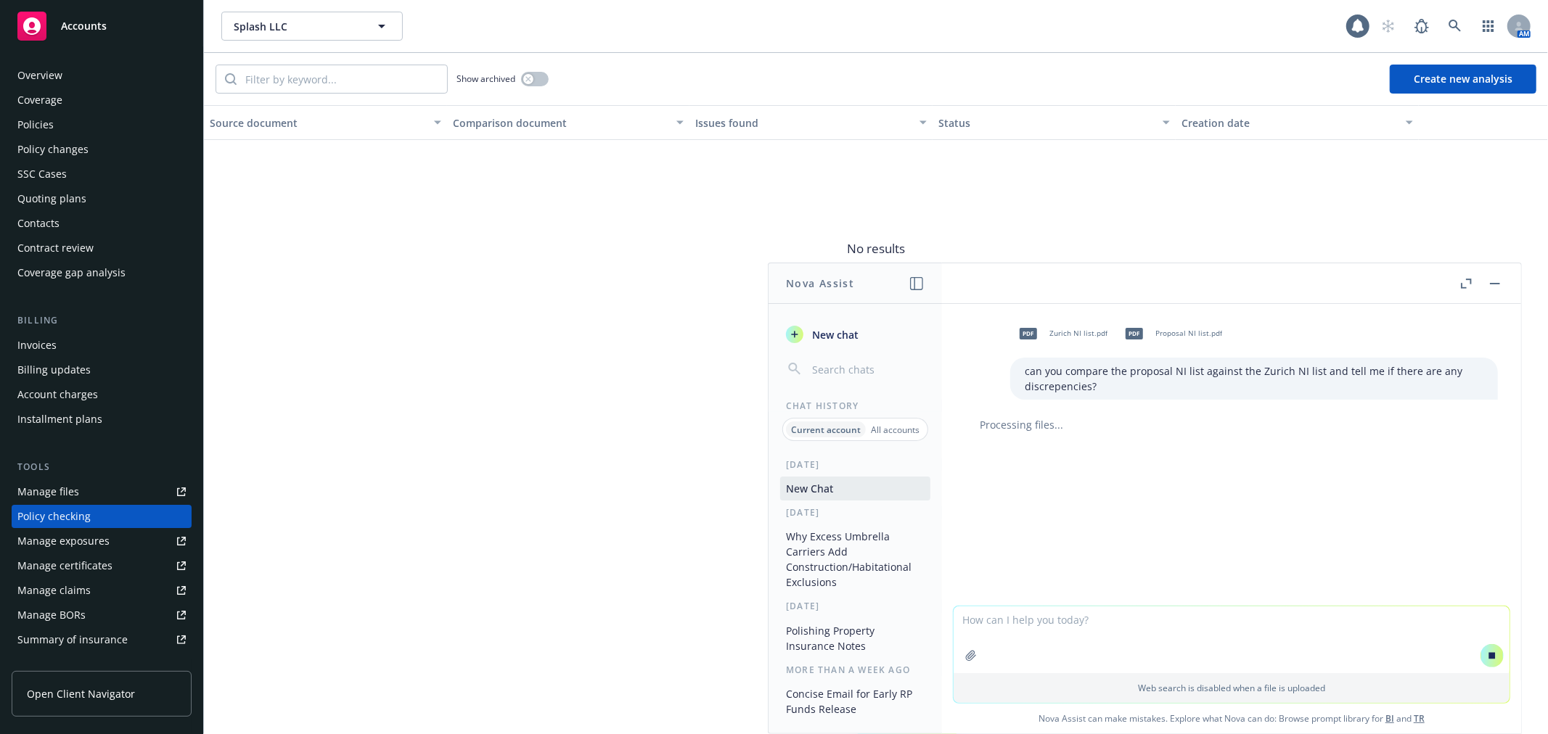
scroll to position [126, 0]
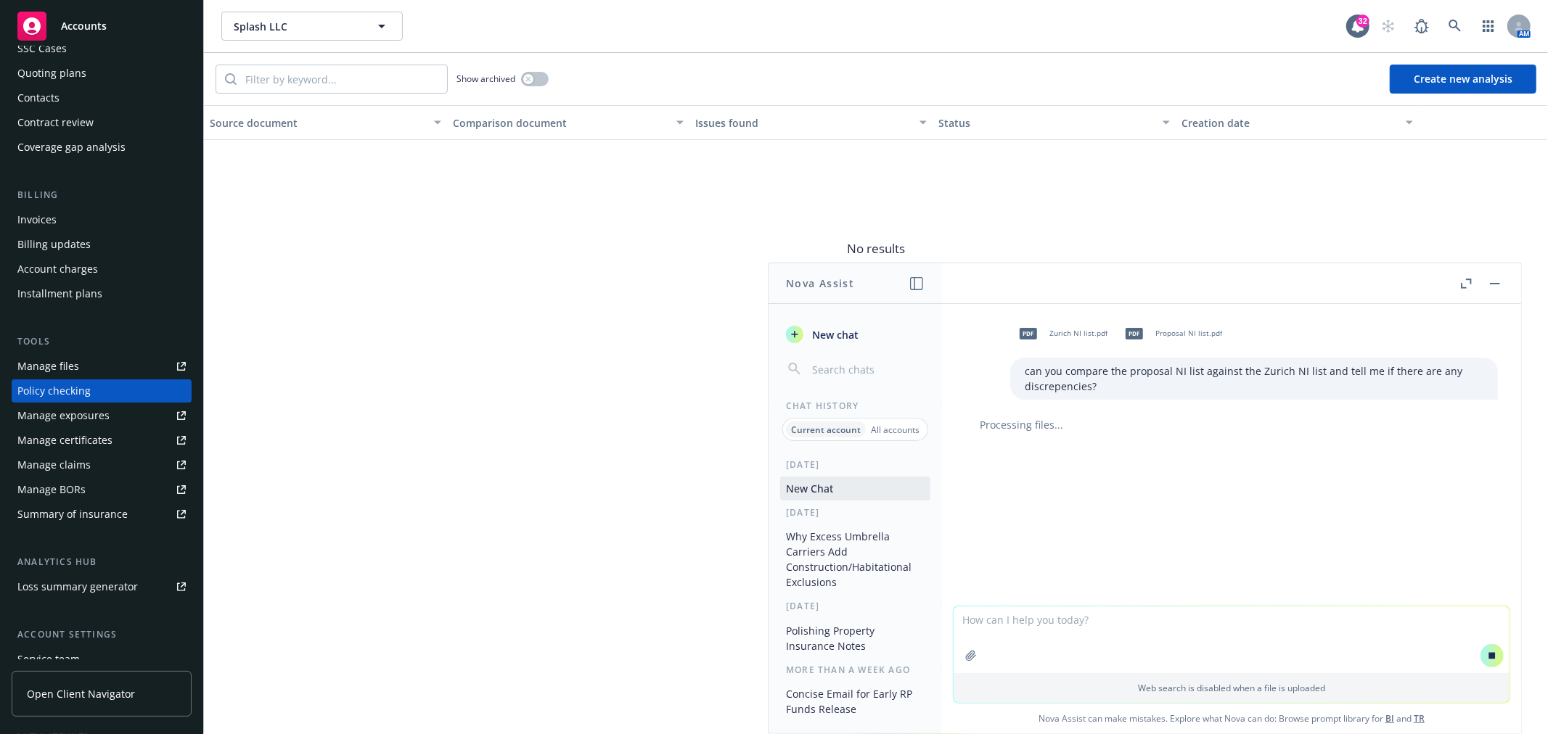
click at [1449, 81] on button "Create new analysis" at bounding box center [1463, 79] width 147 height 29
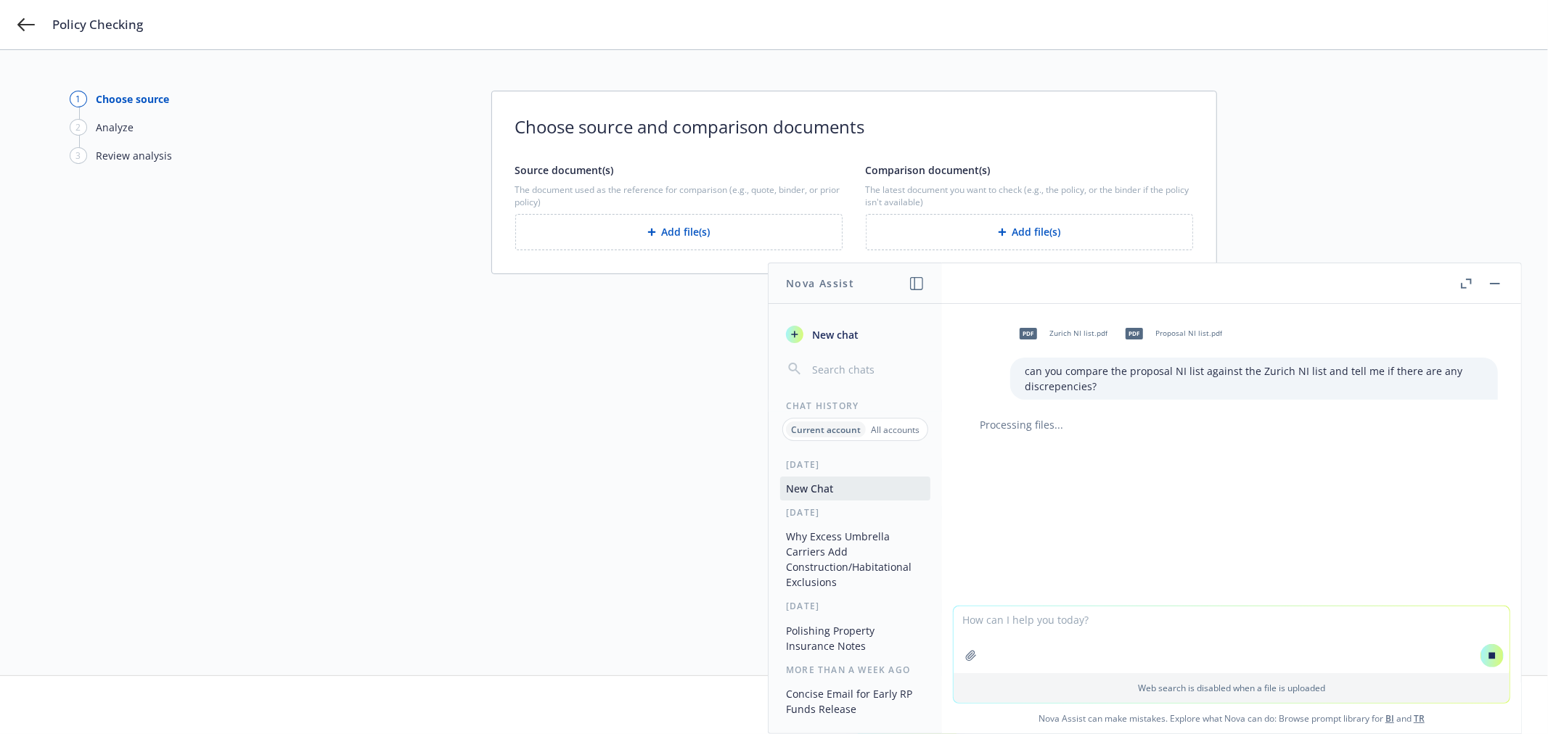
click at [446, 320] on div "1 Choose source 2 Analyze 3 Review analysis Choose source and comparison docume…" at bounding box center [774, 363] width 1409 height 544
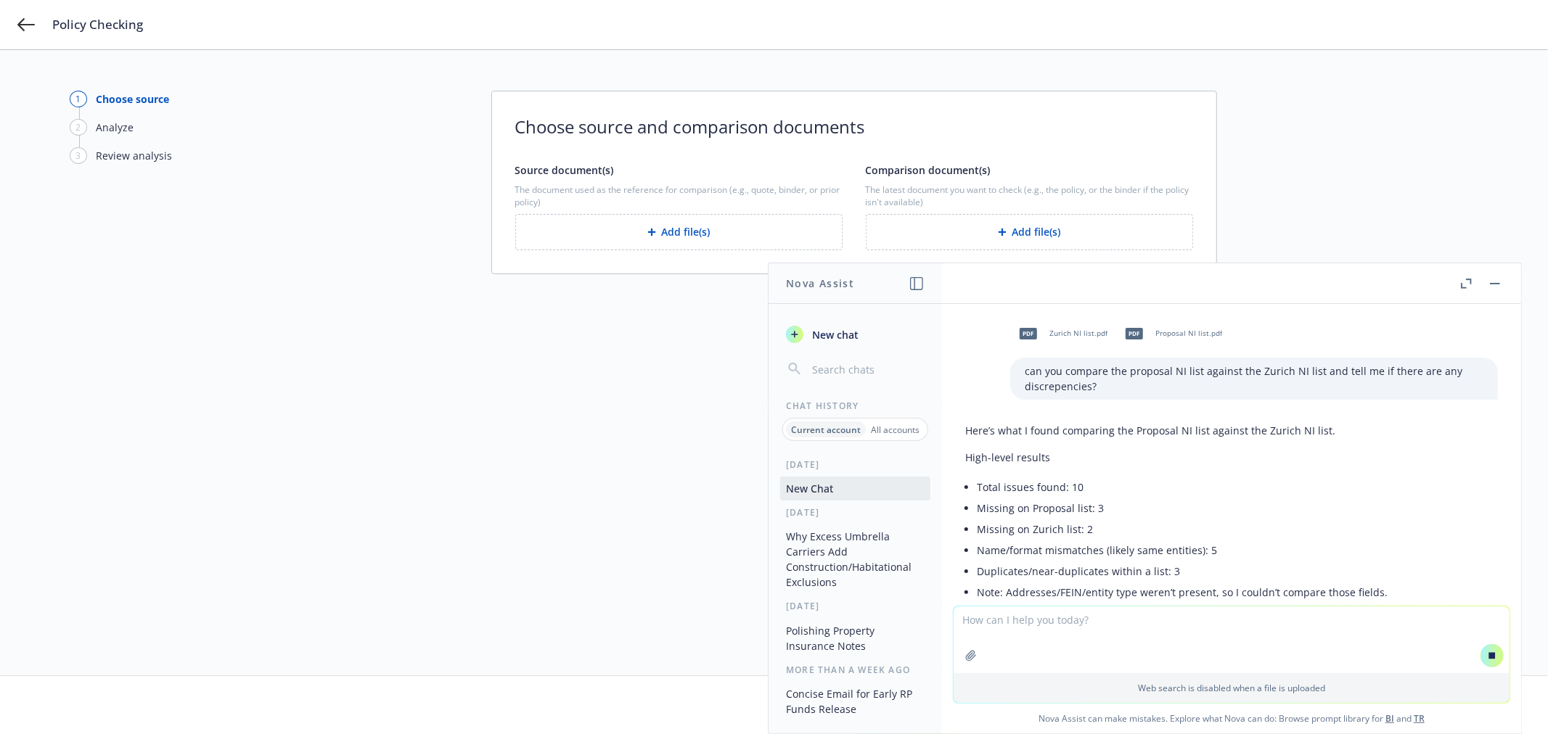
click at [1039, 234] on button "Add file(s)" at bounding box center [1029, 232] width 327 height 36
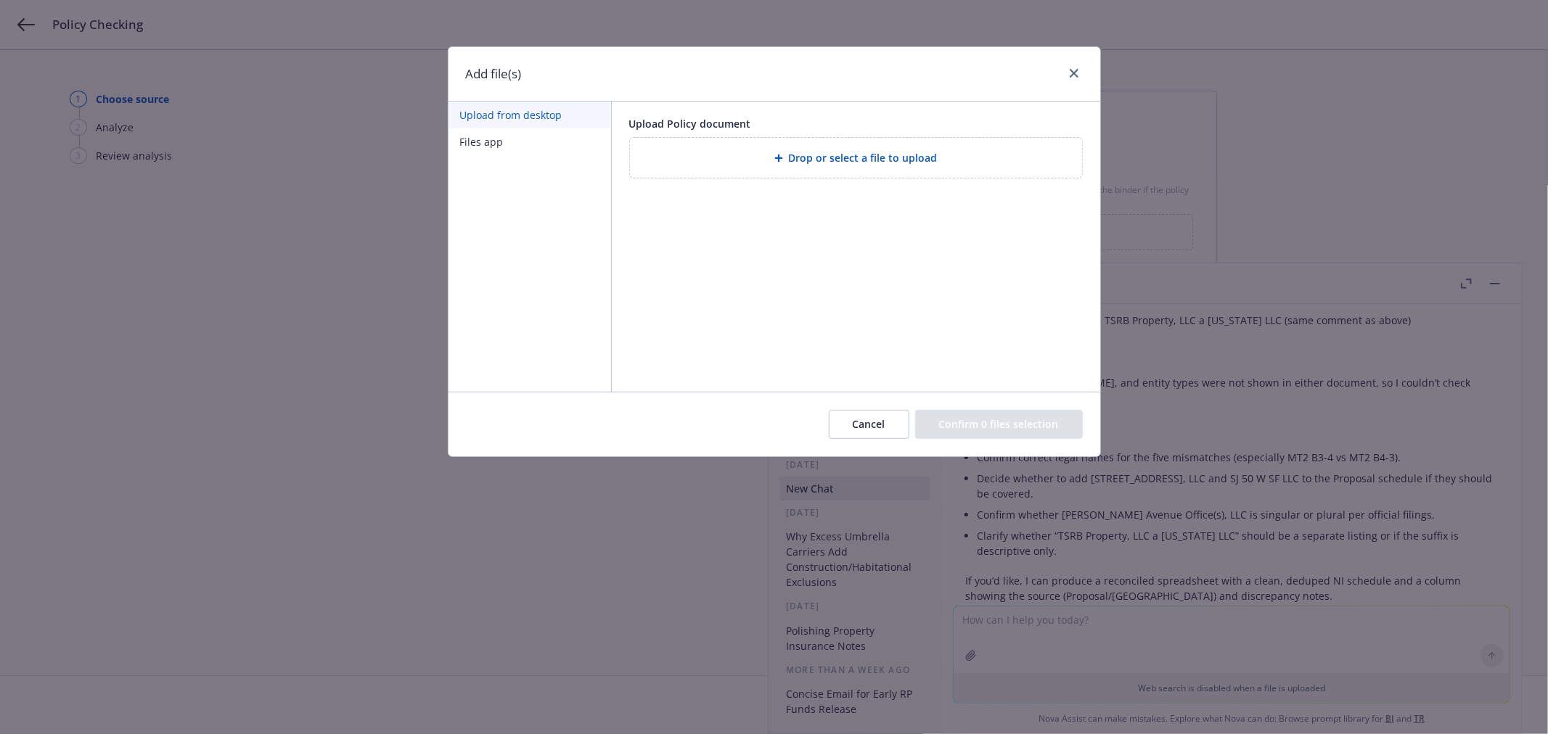
scroll to position [787, 0]
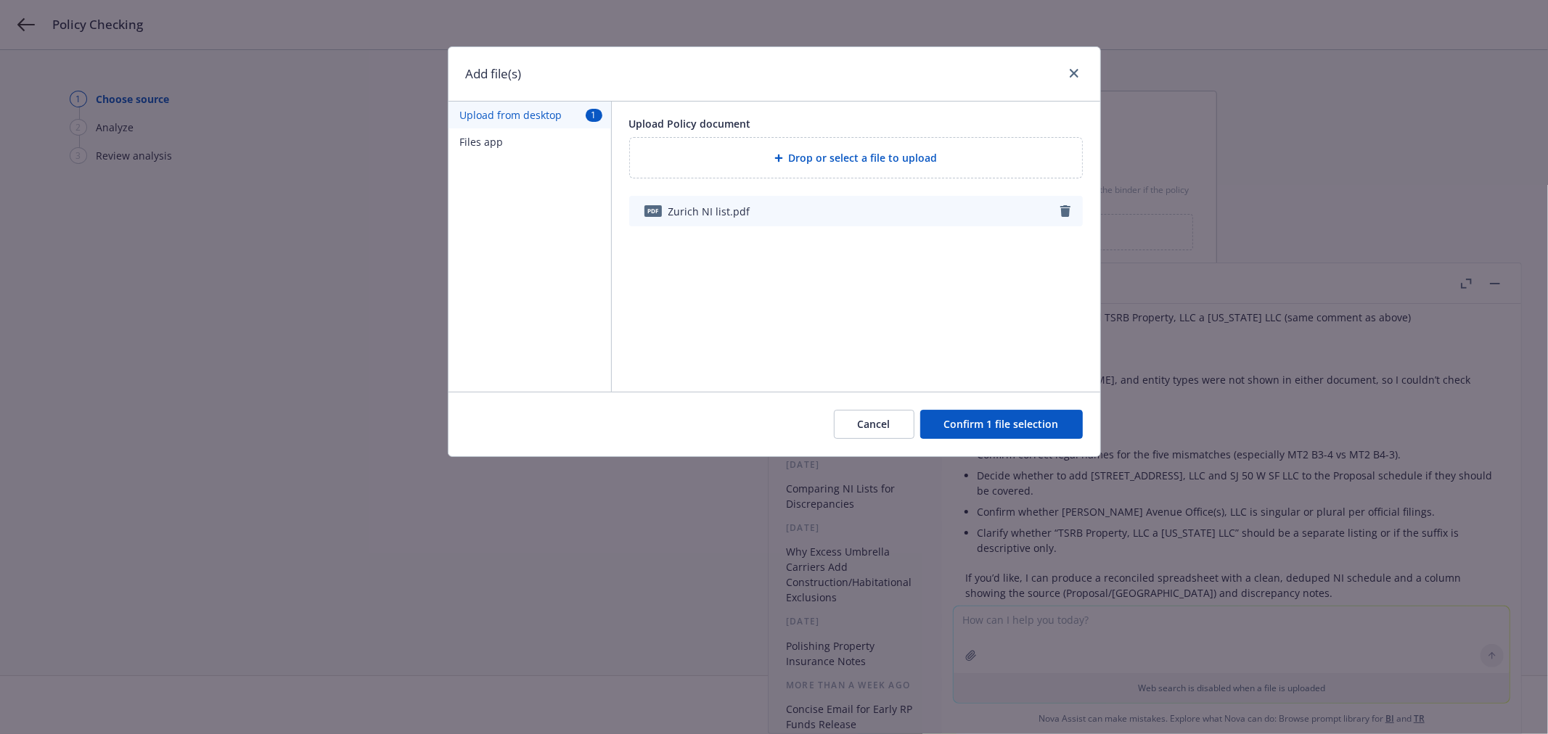
click at [1004, 430] on button "Confirm 1 file selection" at bounding box center [1001, 424] width 163 height 29
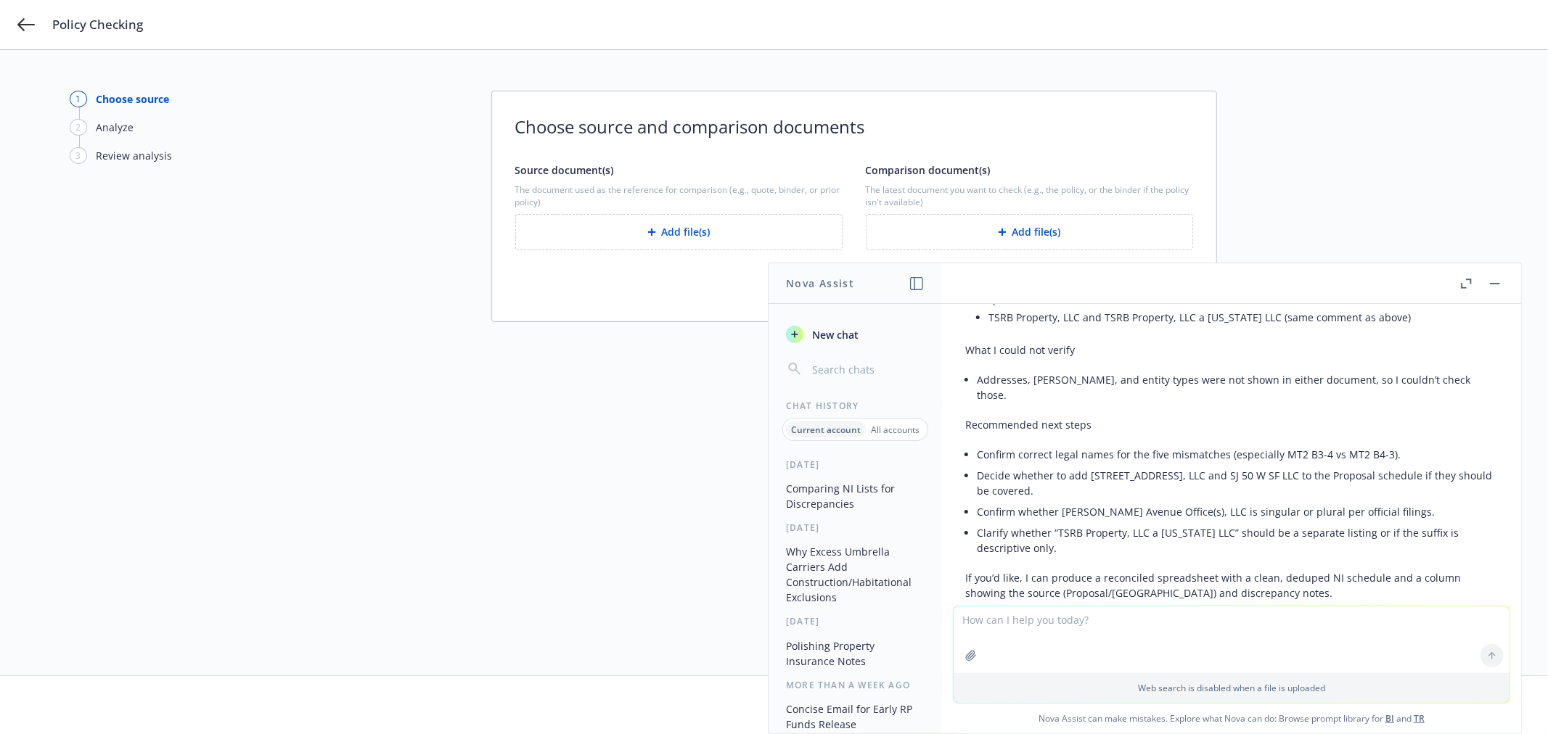
click at [738, 233] on button "Add file(s)" at bounding box center [678, 232] width 327 height 36
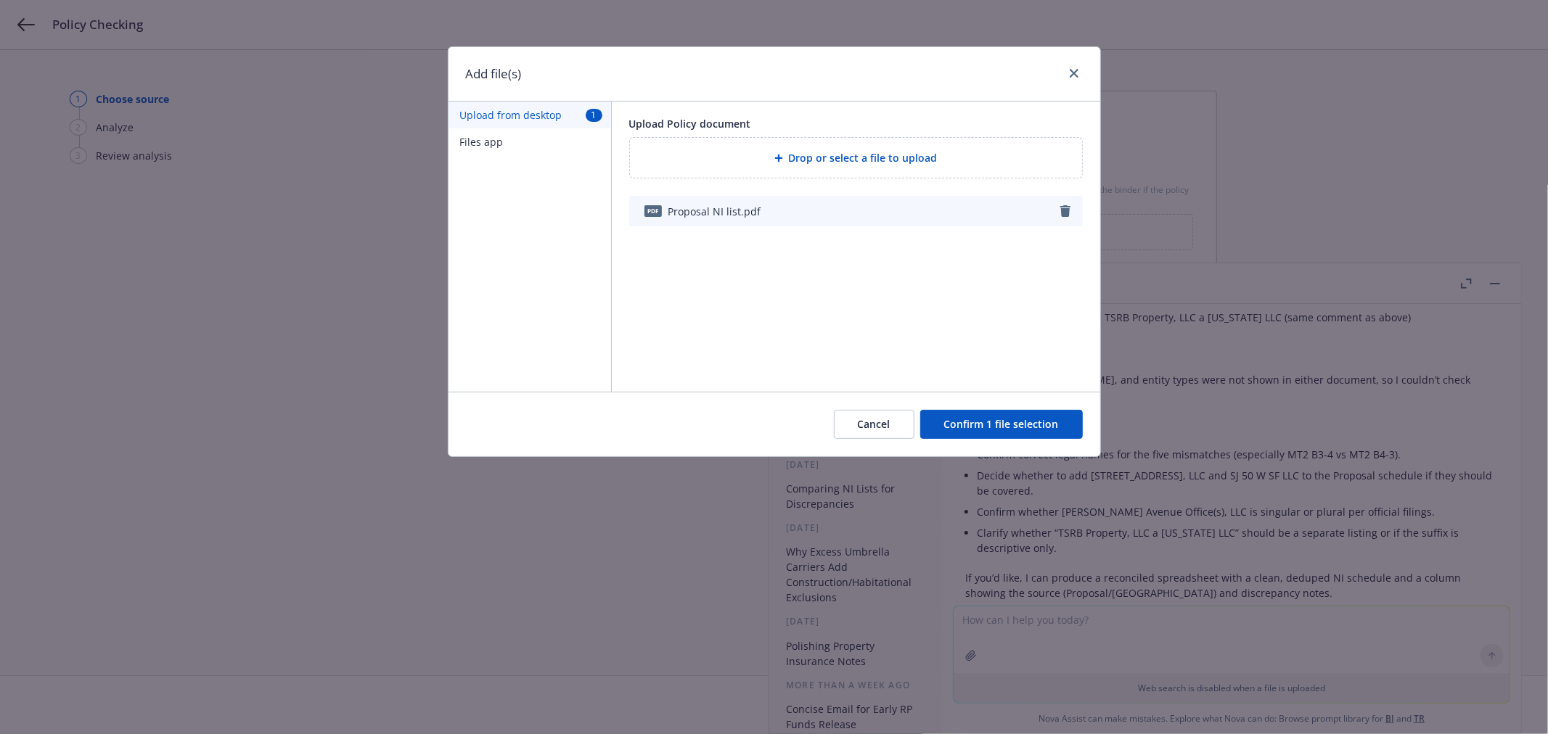
click at [1003, 417] on button "Confirm 1 file selection" at bounding box center [1001, 424] width 163 height 29
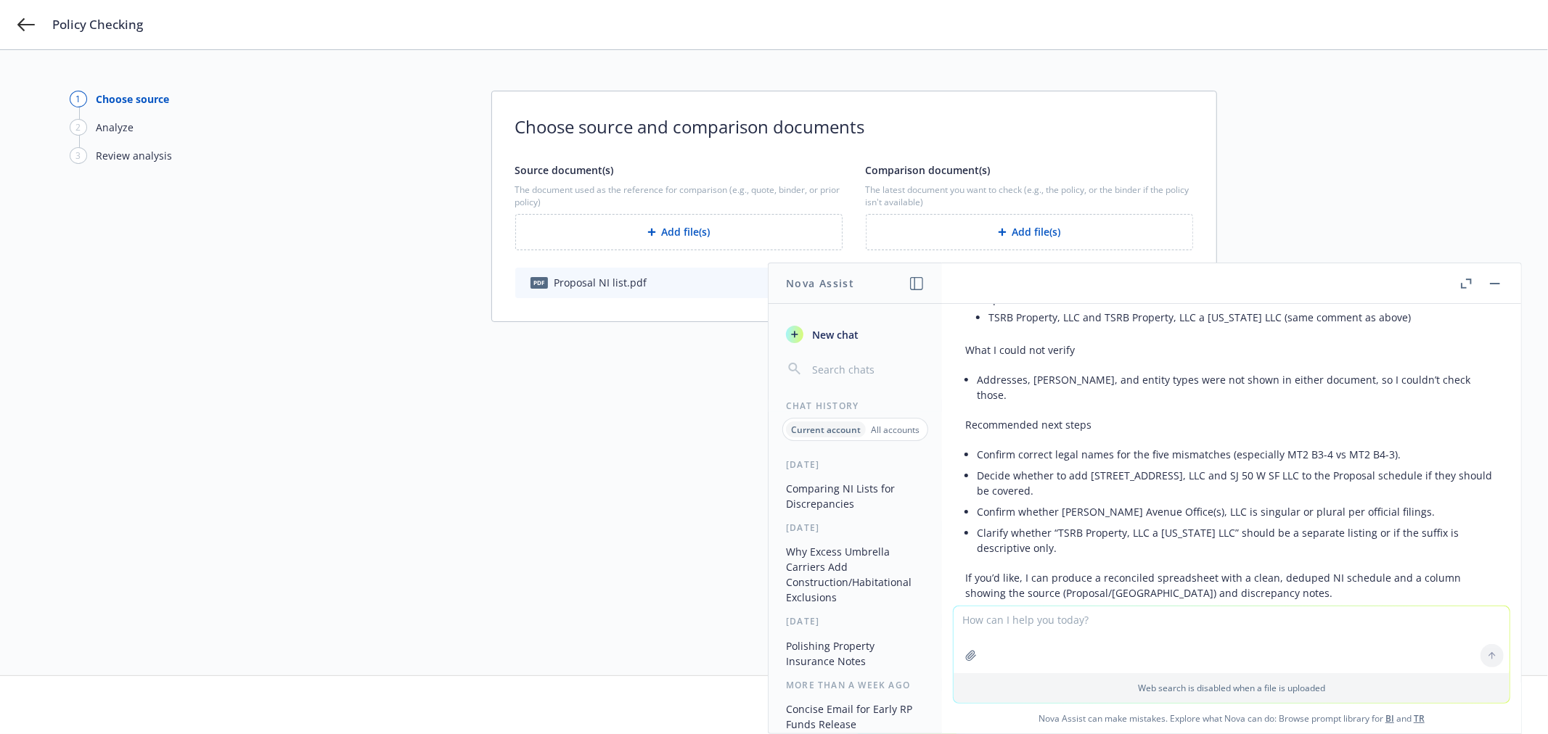
click at [637, 542] on div "1 Choose source 2 Analyze 3 Review analysis Choose source and comparison docume…" at bounding box center [774, 363] width 1409 height 544
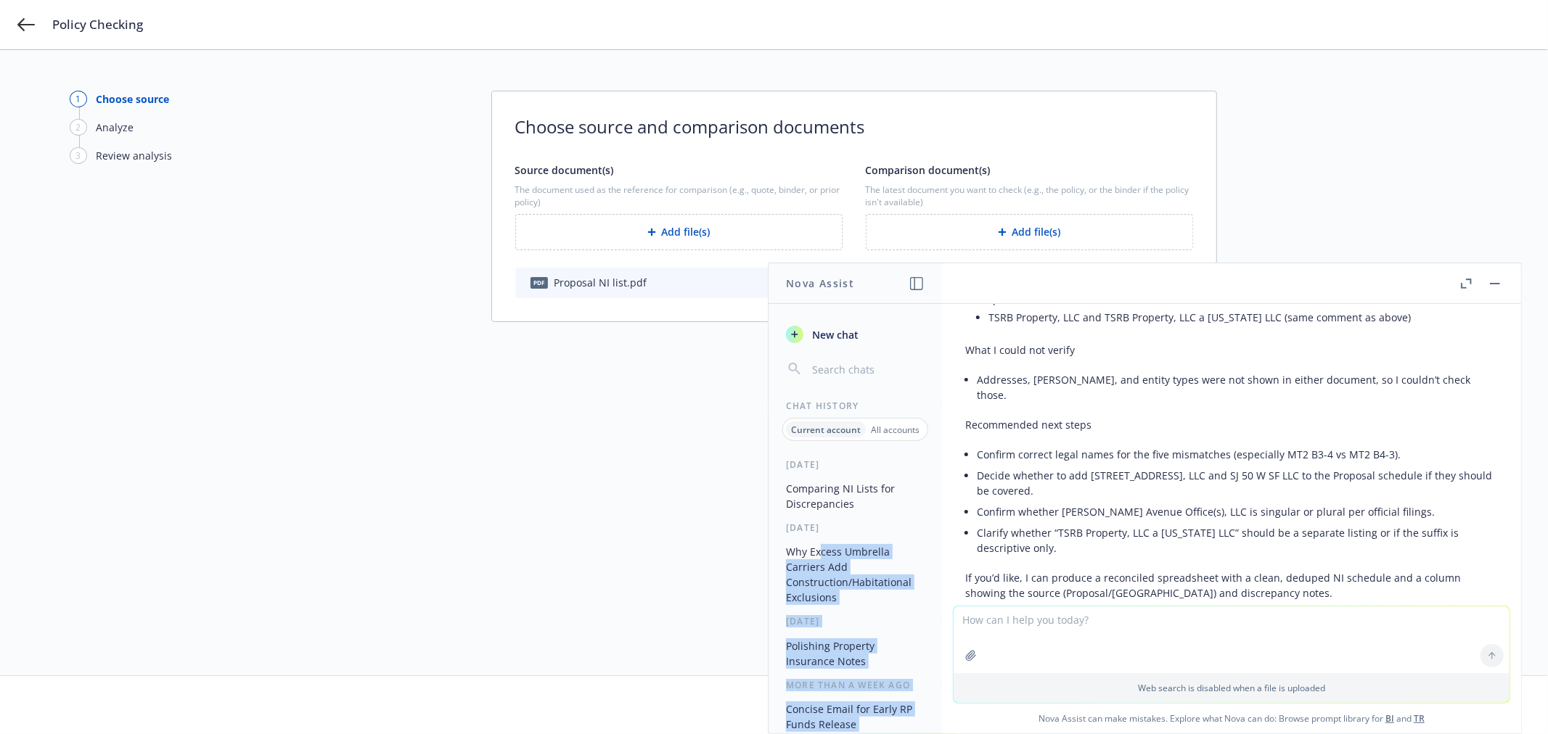
drag, startPoint x: 1357, startPoint y: 277, endPoint x: 1040, endPoint y: 400, distance: 340.0
click at [941, 492] on div "Nova Assist New chat Chat History Current account All accounts [DATE] Comparing…" at bounding box center [1231, 499] width 581 height 472
click at [1504, 284] on button at bounding box center [1494, 283] width 17 height 17
click at [1234, 285] on header at bounding box center [1231, 283] width 579 height 41
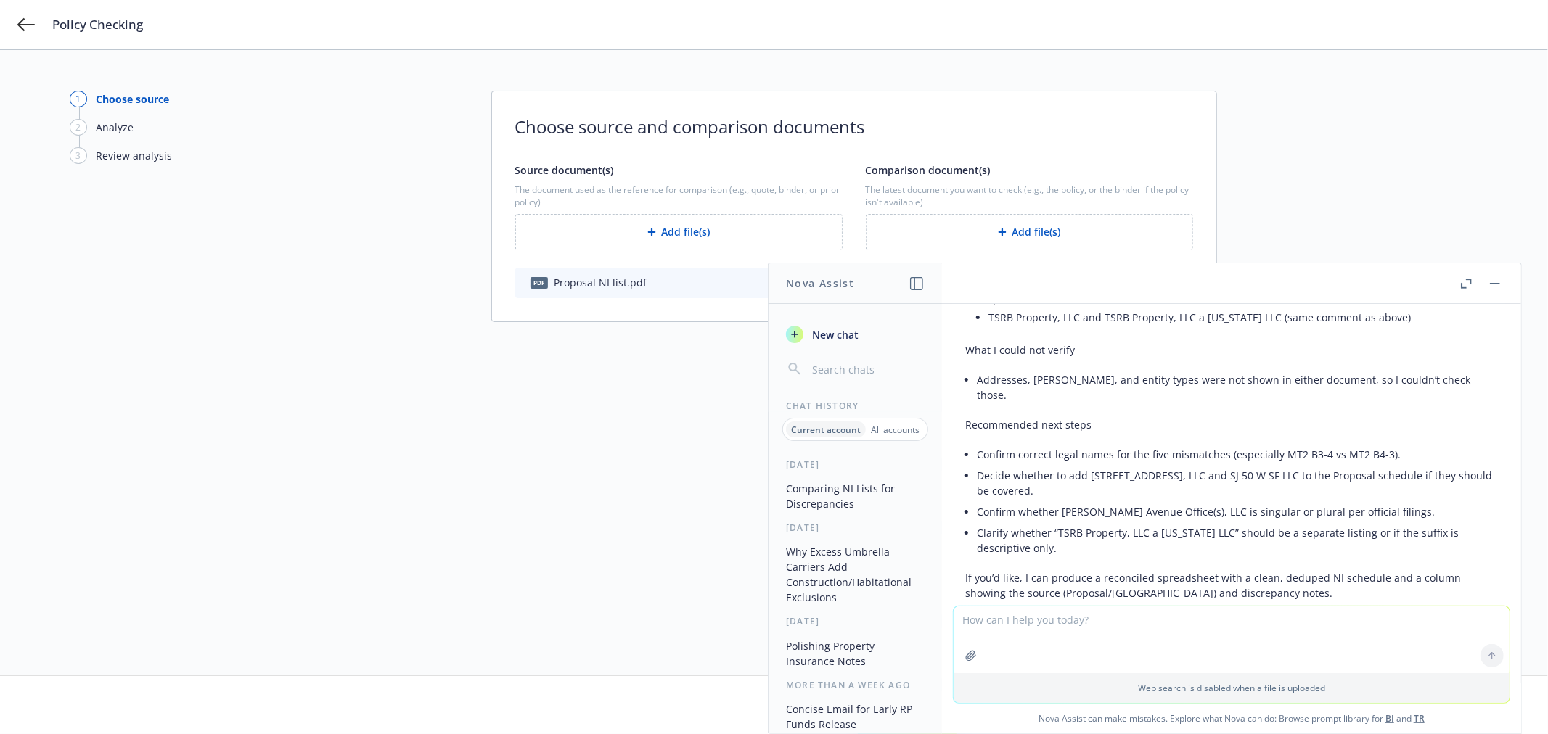
click at [640, 334] on div "1 Choose source 2 Analyze 3 Review analysis Choose source and comparison docume…" at bounding box center [774, 363] width 1409 height 544
click at [1508, 284] on header at bounding box center [1231, 283] width 579 height 41
click at [1496, 284] on button "button" at bounding box center [1494, 283] width 17 height 17
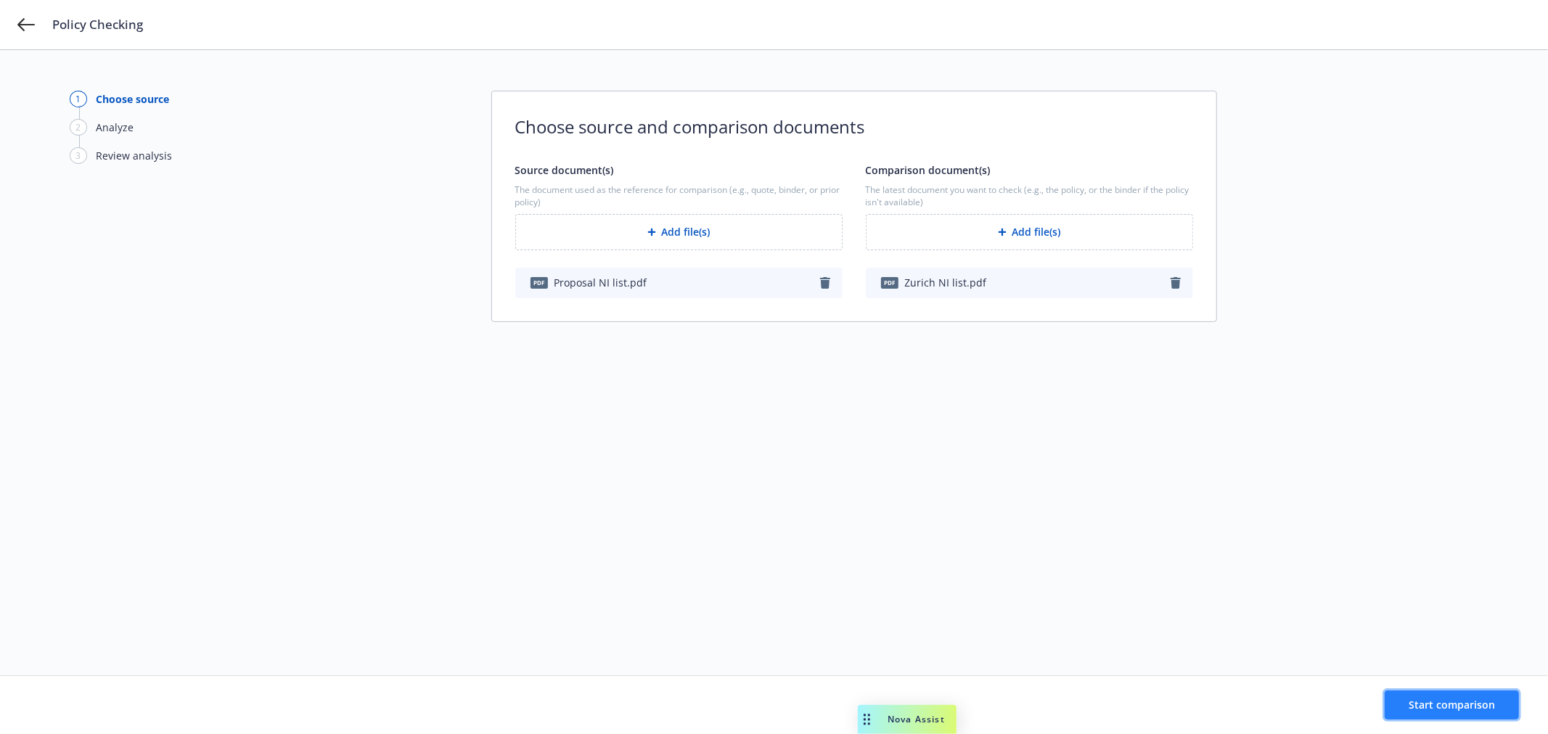
click at [1405, 702] on button "Start comparison" at bounding box center [1452, 705] width 134 height 29
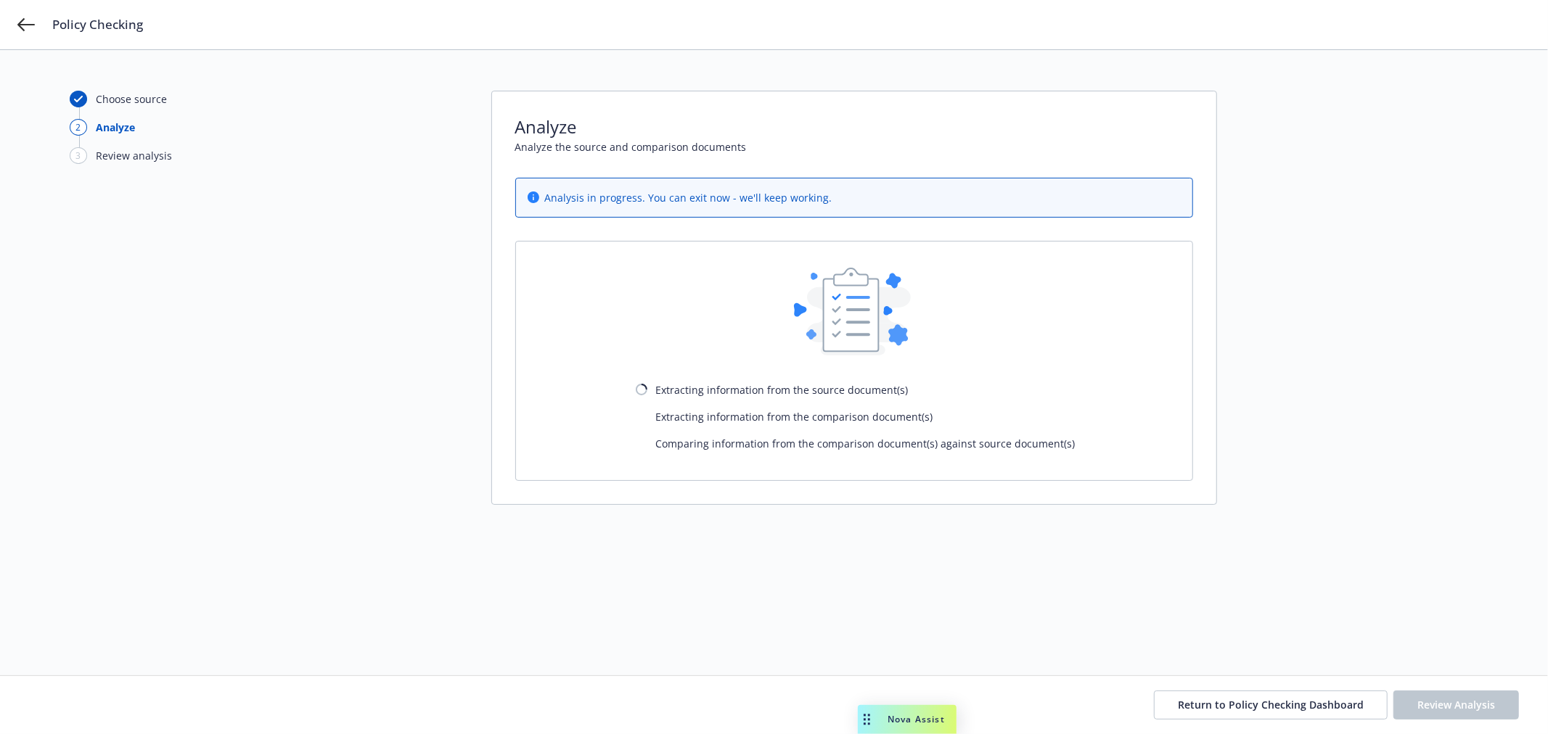
click at [890, 714] on span "Nova Assist" at bounding box center [915, 719] width 57 height 12
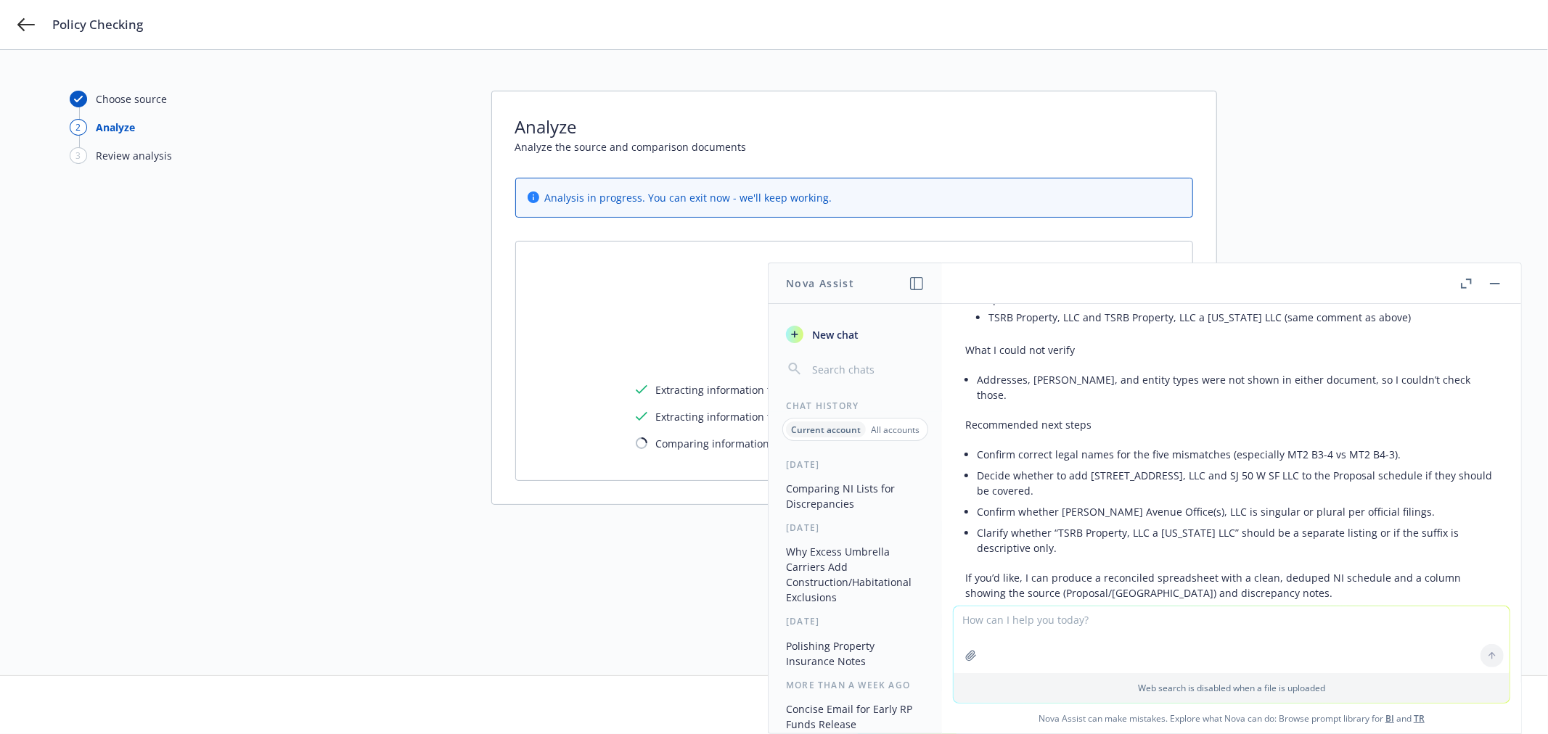
click at [1139, 625] on textarea at bounding box center [1232, 640] width 556 height 67
drag, startPoint x: 1048, startPoint y: 517, endPoint x: 1241, endPoint y: 520, distance: 193.1
click at [1241, 570] on p "If you’d like, I can produce a reconciled spreadsheet with a clean, deduped NI …" at bounding box center [1231, 585] width 533 height 30
click at [1234, 570] on p "If you’d like, I can produce a reconciled spreadsheet with a clean, deduped NI …" at bounding box center [1231, 585] width 533 height 30
drag, startPoint x: 1209, startPoint y: 514, endPoint x: 1091, endPoint y: 521, distance: 118.5
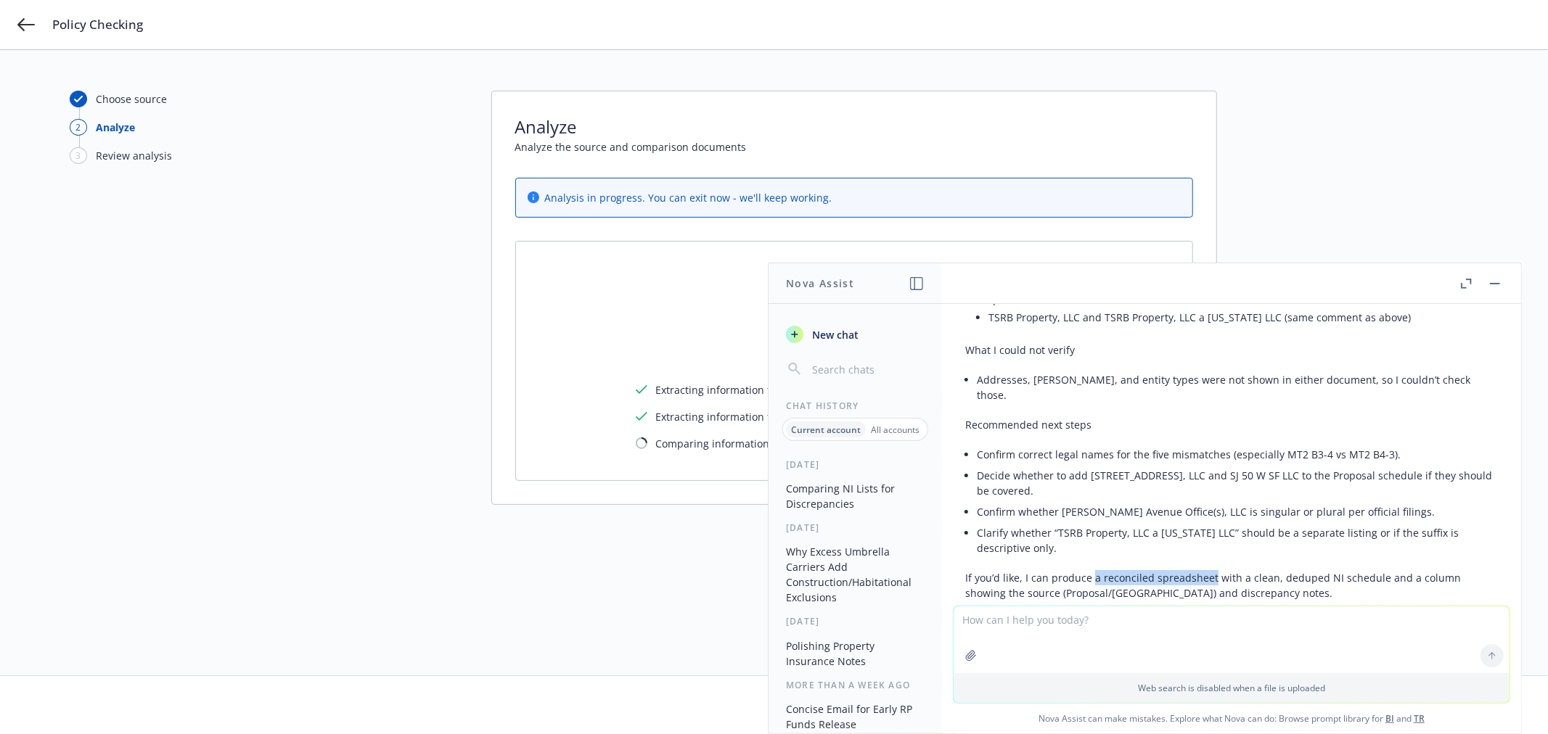
click at [1091, 570] on p "If you’d like, I can produce a reconciled spreadsheet with a clean, deduped NI …" at bounding box center [1231, 585] width 533 height 30
copy p "a reconciled spreadsheet"
click at [1043, 618] on textarea at bounding box center [1232, 640] width 556 height 67
paste textarea "a reconciled spreadsheet"
type textarea "can i please have a reconciled spreadsheet?"
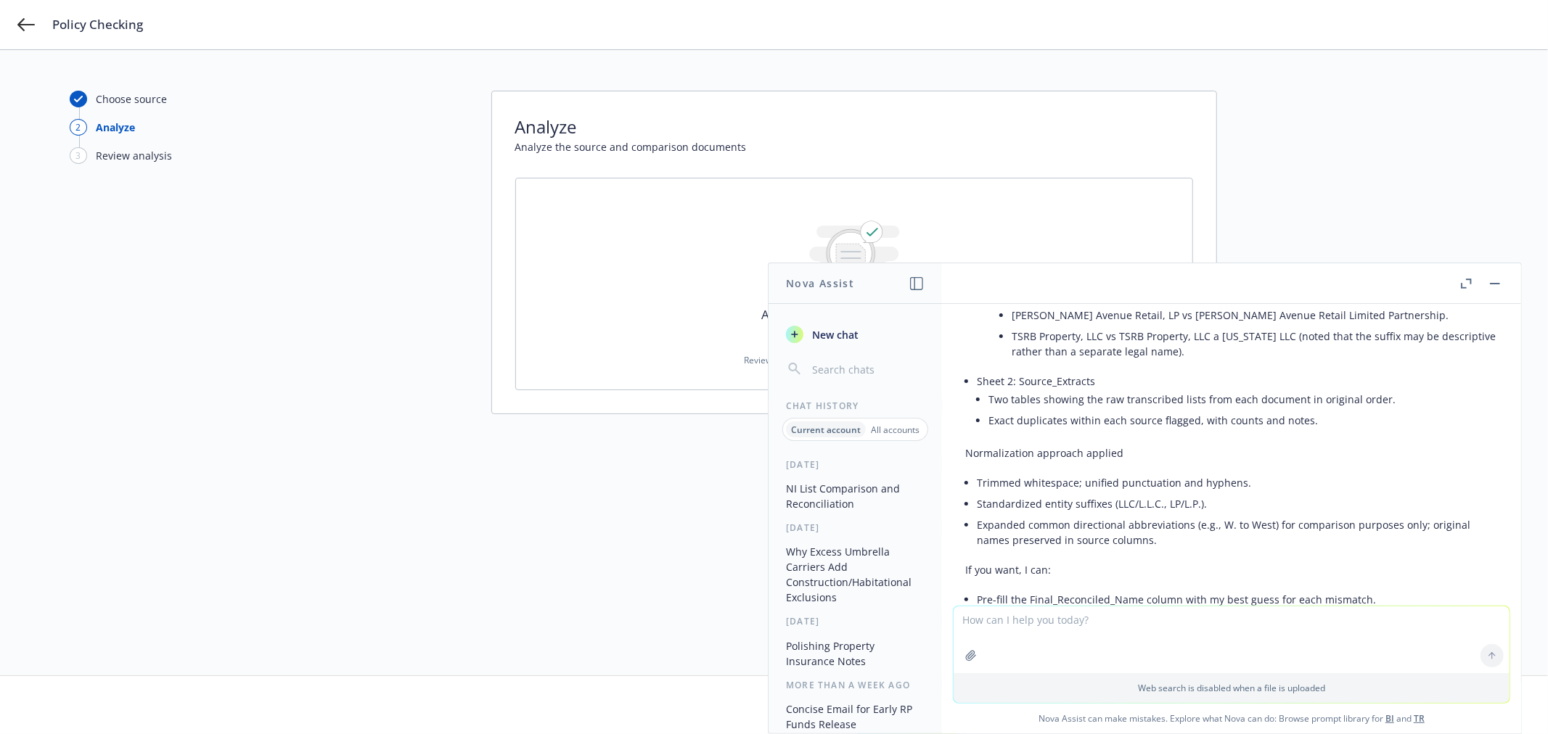
scroll to position [1514, 0]
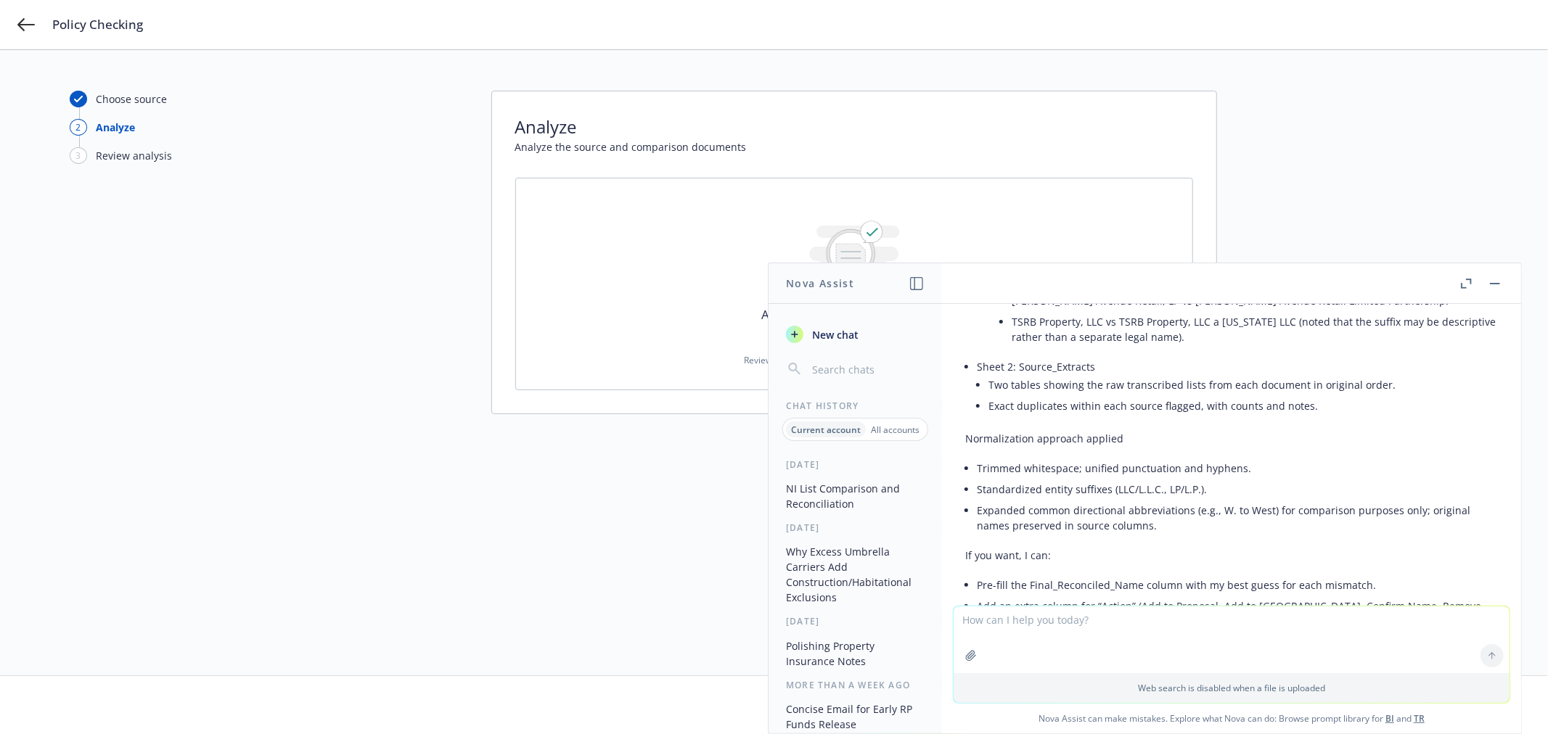
click at [627, 284] on div "Across the documents, we found 1 matches 7 issues Review a select list of exper…" at bounding box center [854, 284] width 630 height 165
click at [1491, 276] on button "button" at bounding box center [1494, 283] width 17 height 17
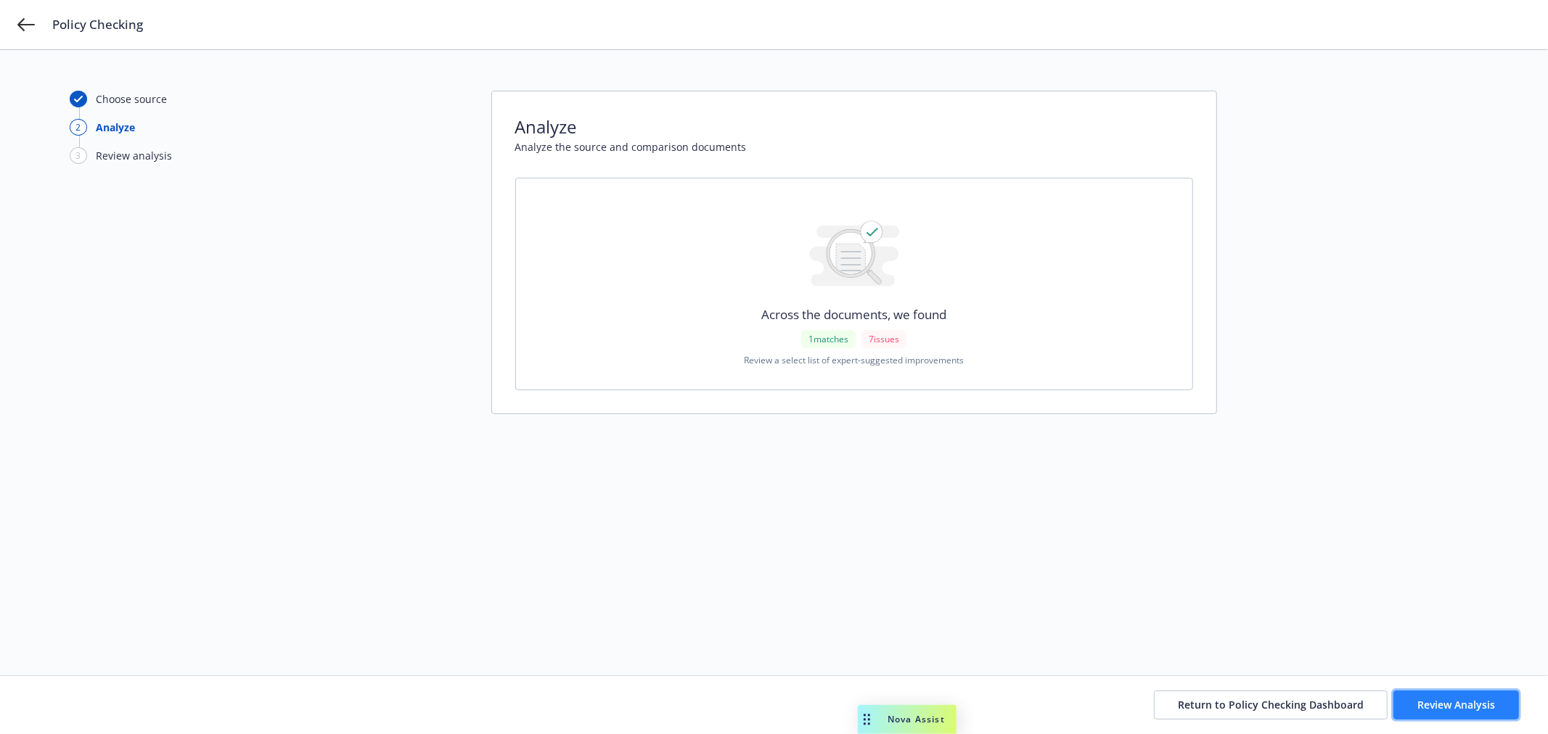
click at [1454, 700] on span "Review Analysis" at bounding box center [1456, 705] width 78 height 14
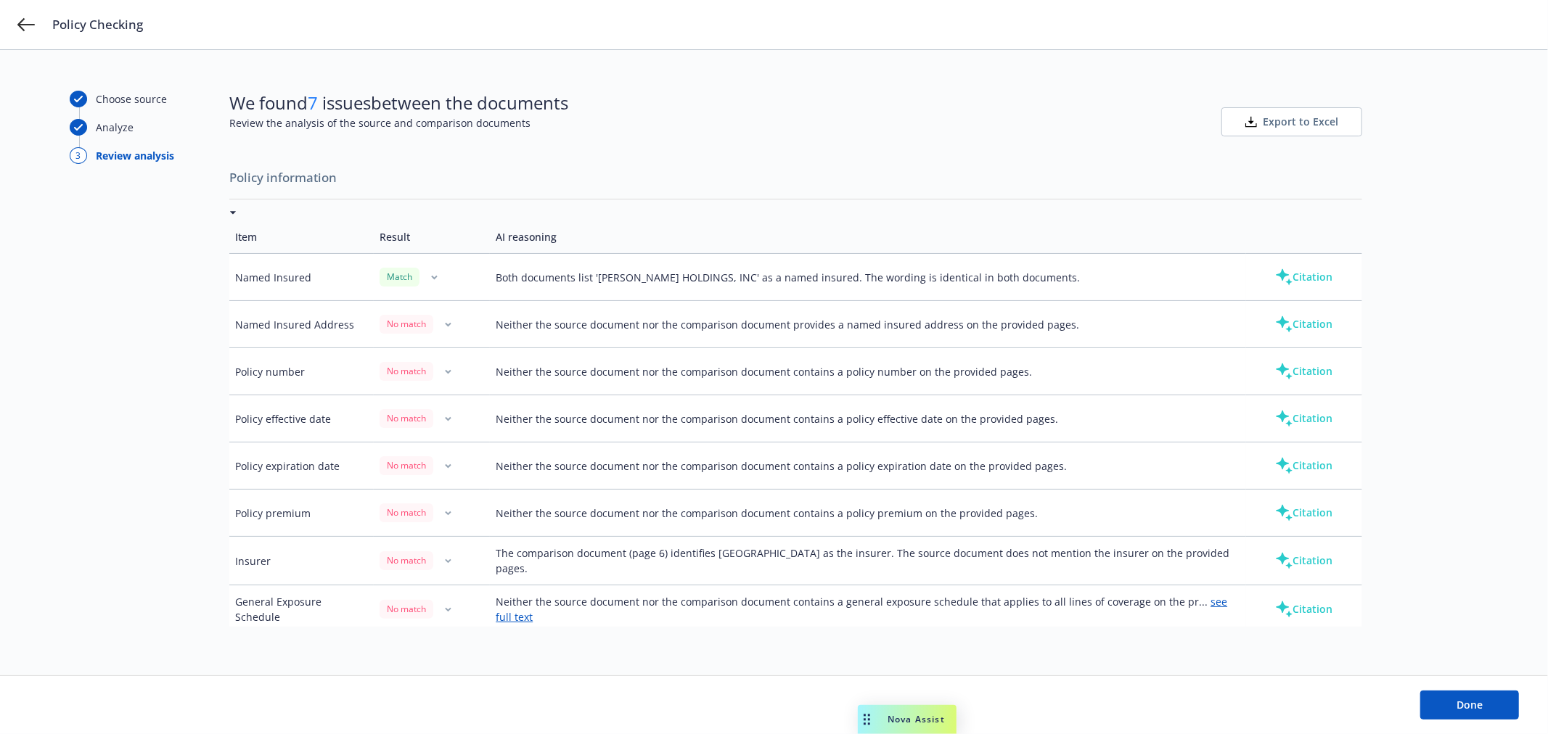
click at [1293, 127] on span "Export to Excel" at bounding box center [1300, 122] width 75 height 15
click at [431, 279] on icon "button" at bounding box center [434, 277] width 7 height 5
click at [730, 279] on td "Both documents list '[PERSON_NAME] HOLDINGS, INC' as a named insured. The wordi…" at bounding box center [868, 277] width 756 height 47
click at [1312, 278] on button "Citation" at bounding box center [1304, 277] width 104 height 29
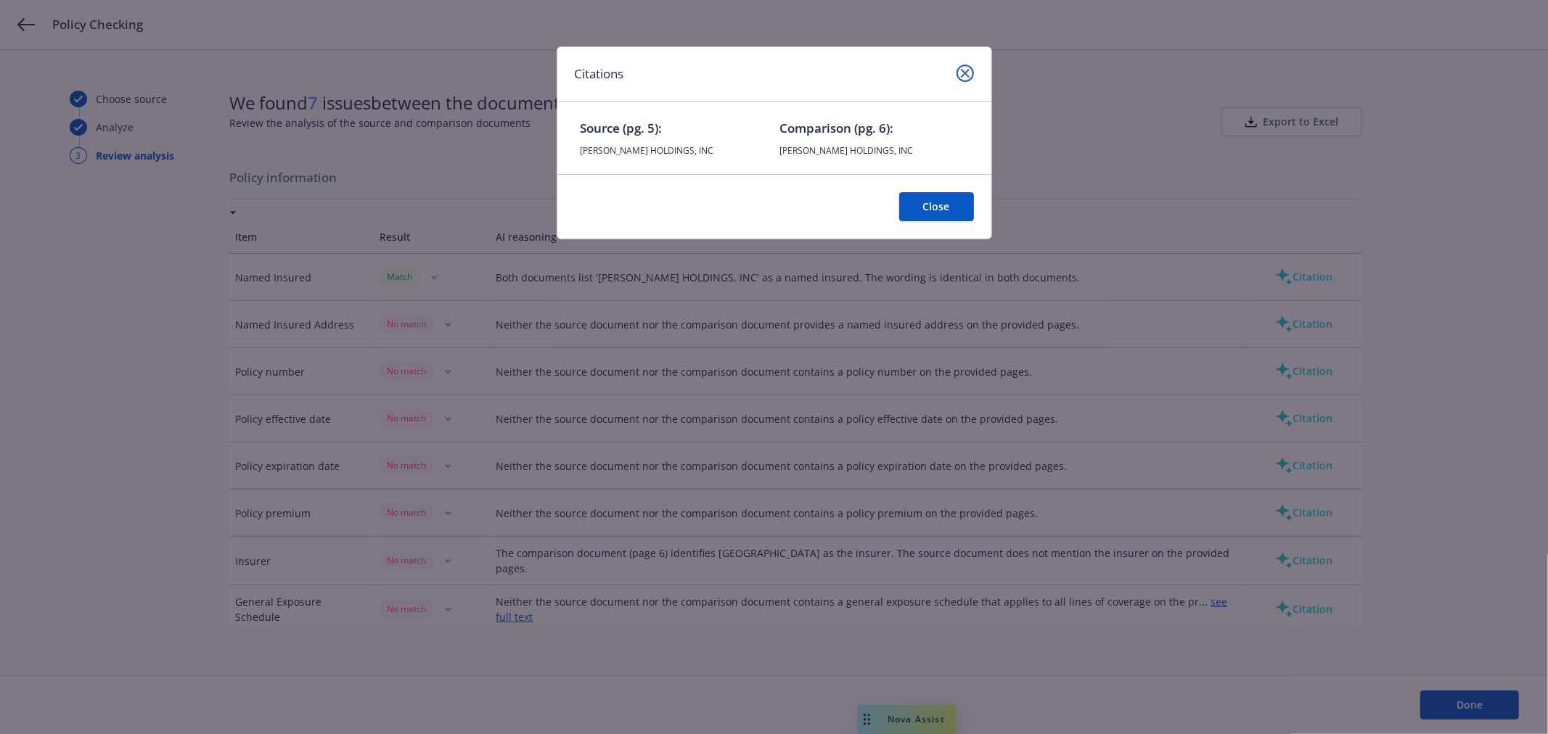
click at [969, 77] on link "close" at bounding box center [964, 73] width 17 height 17
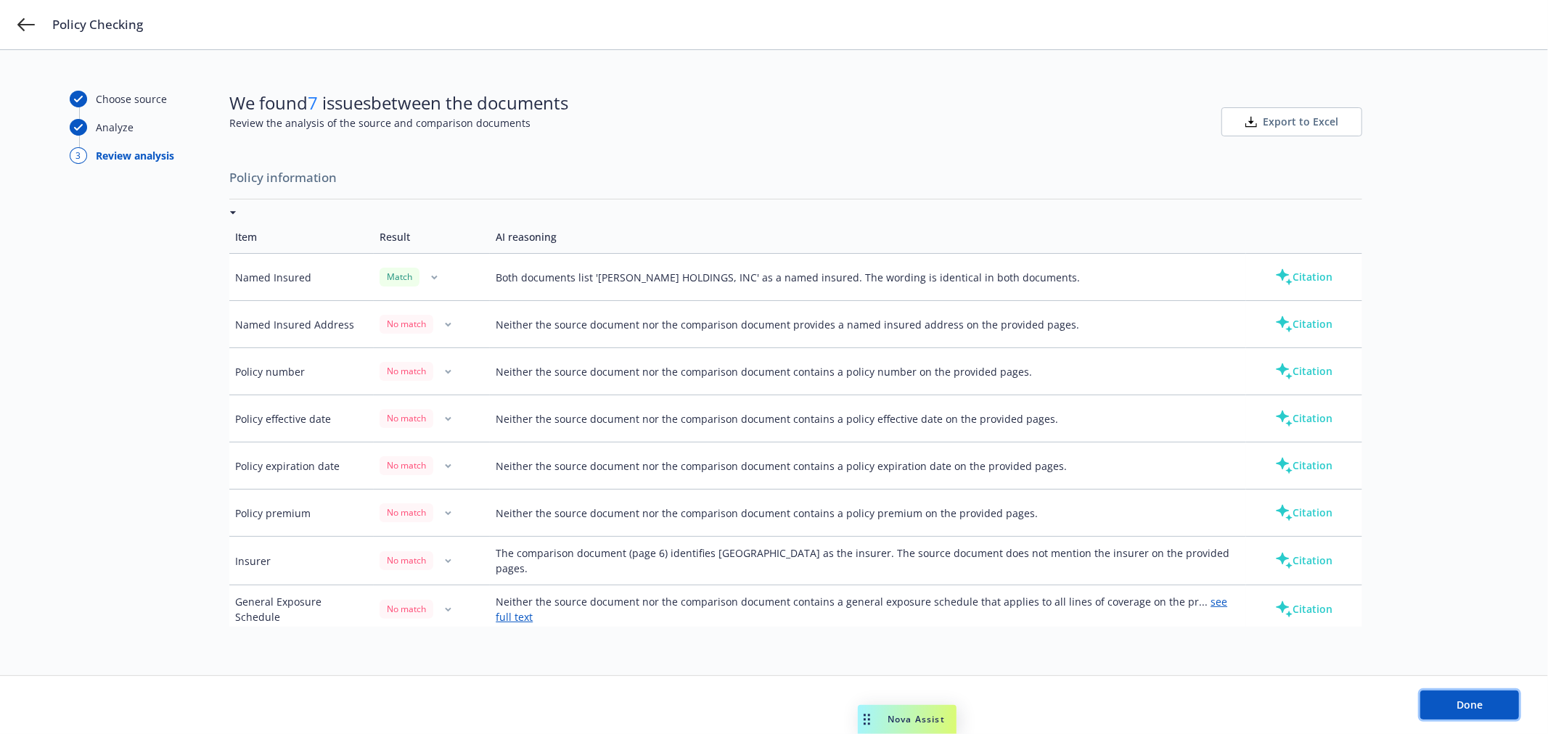
drag, startPoint x: 1459, startPoint y: 704, endPoint x: 1178, endPoint y: 723, distance: 281.5
click at [1447, 705] on button "Done" at bounding box center [1469, 705] width 99 height 29
click at [920, 722] on span "Nova Assist" at bounding box center [915, 719] width 57 height 12
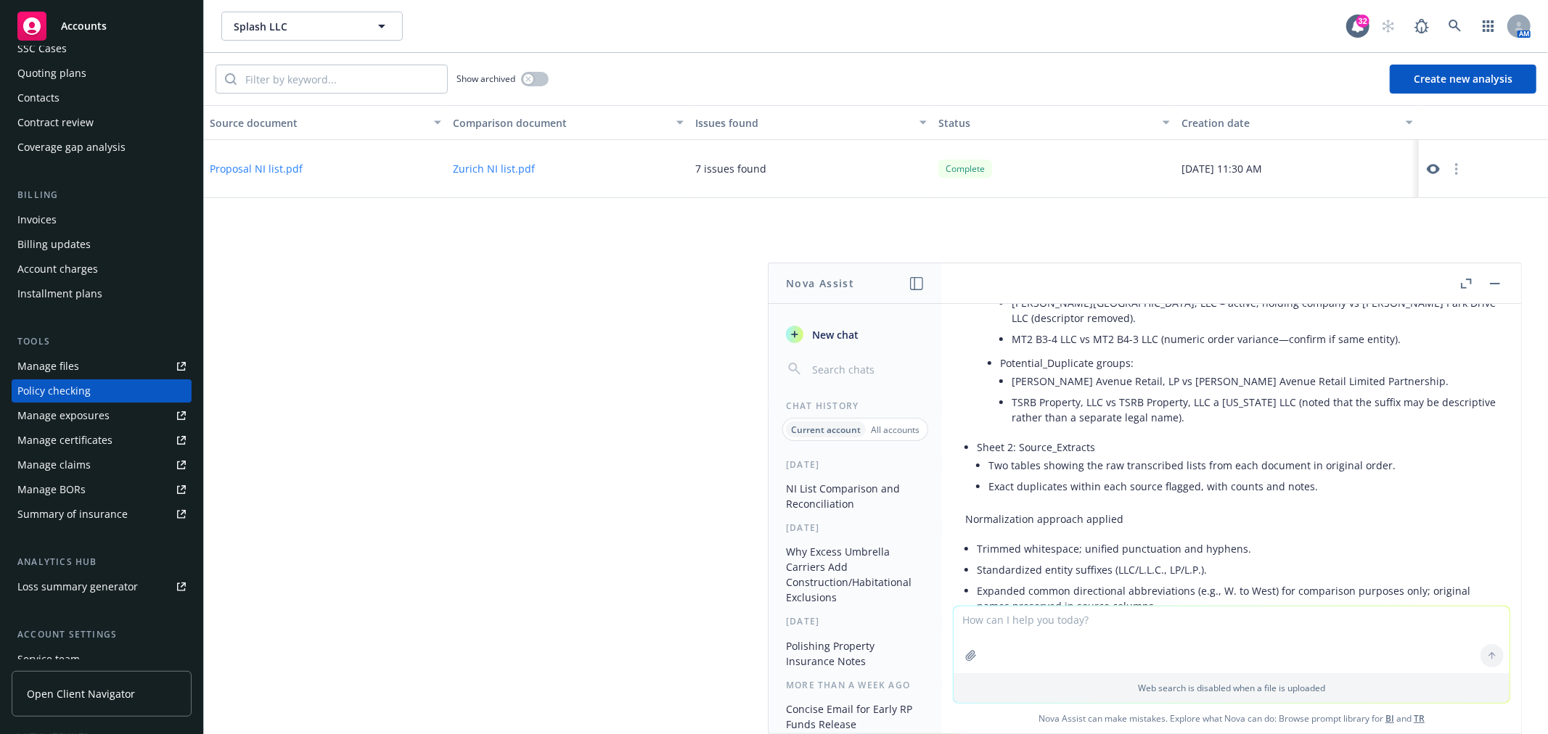
scroll to position [1514, 0]
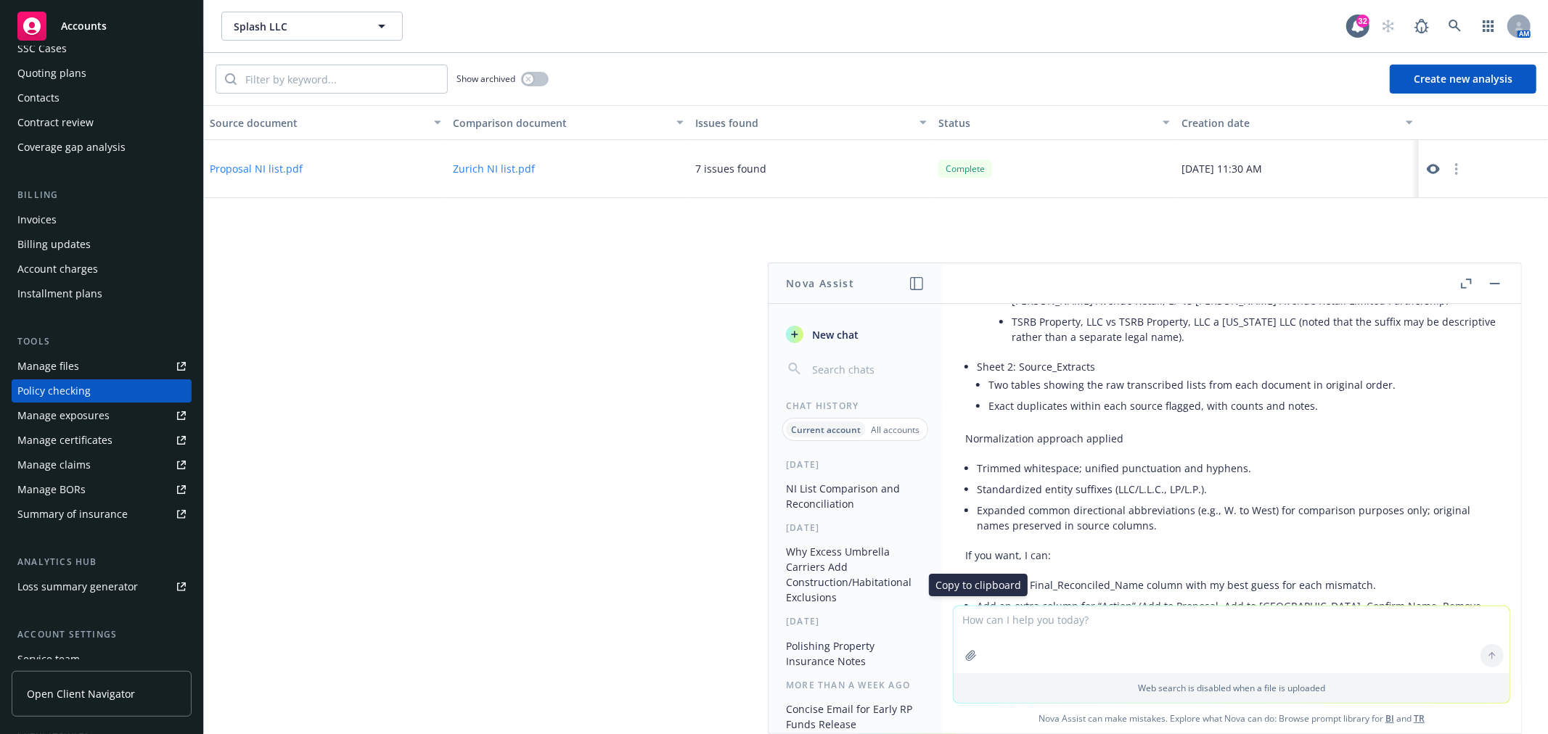
click at [975, 653] on icon "Copy to clipboard" at bounding box center [975, 653] width 0 height 0
click at [1170, 621] on textarea at bounding box center [1232, 640] width 556 height 67
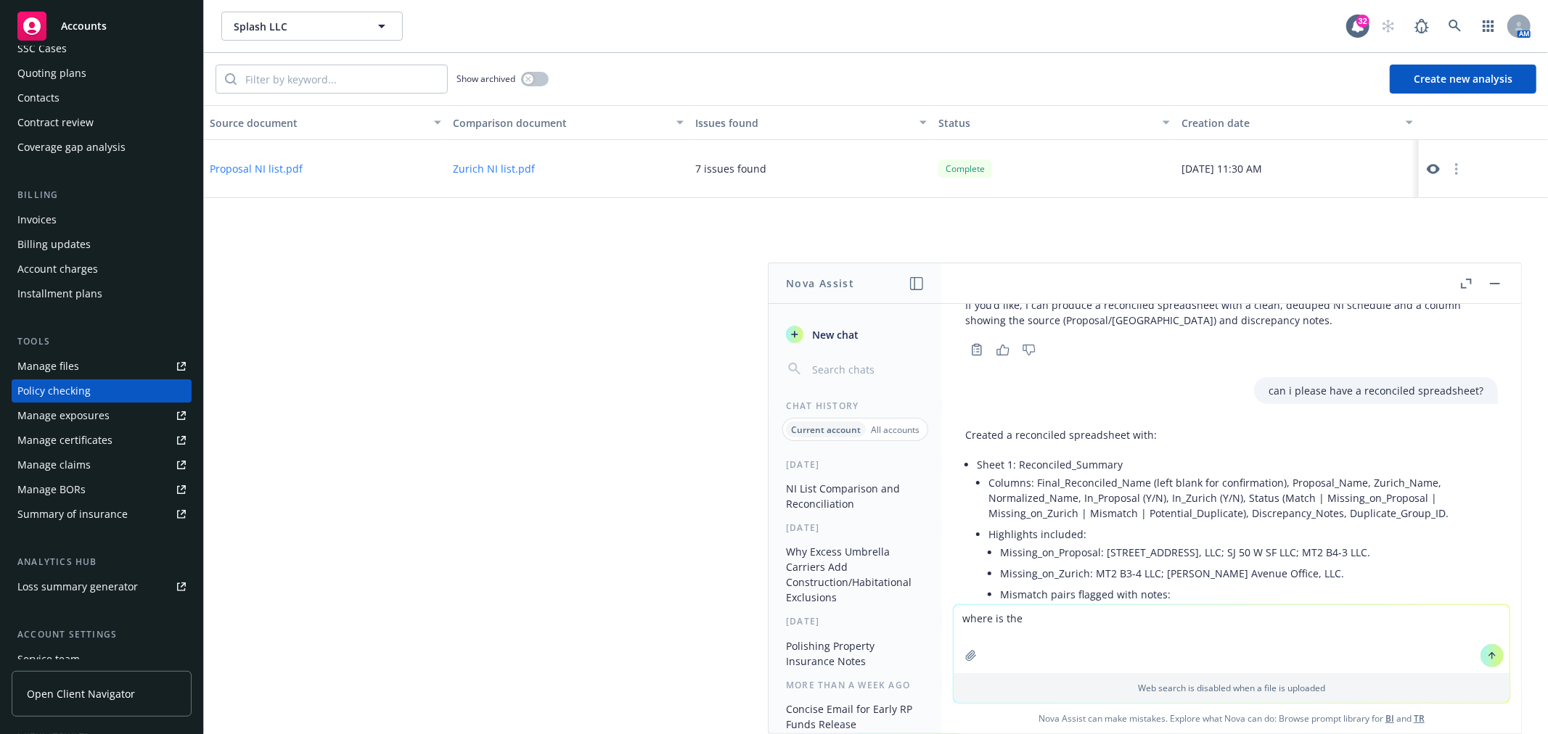
scroll to position [1030, 0]
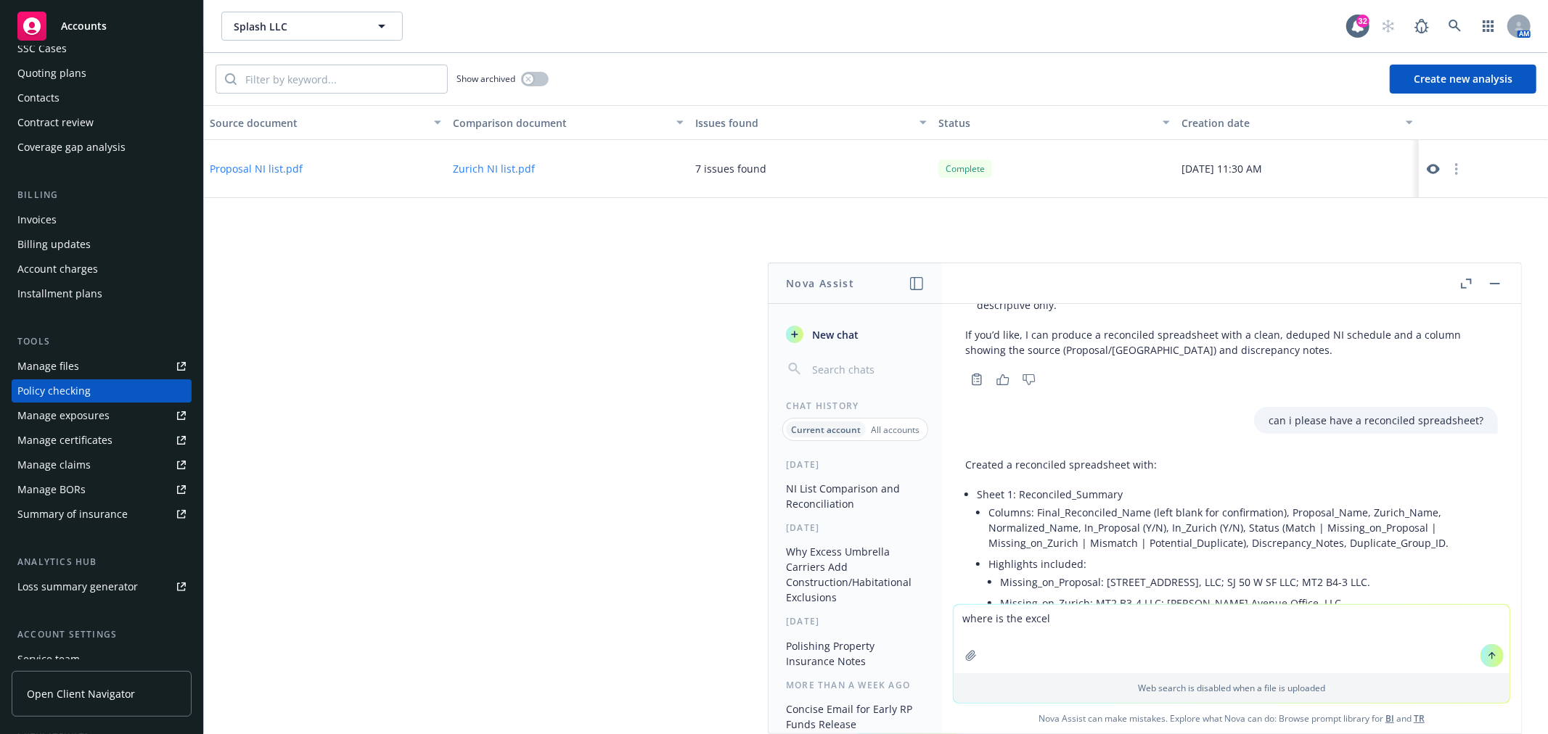
type textarea "where is the excel?"
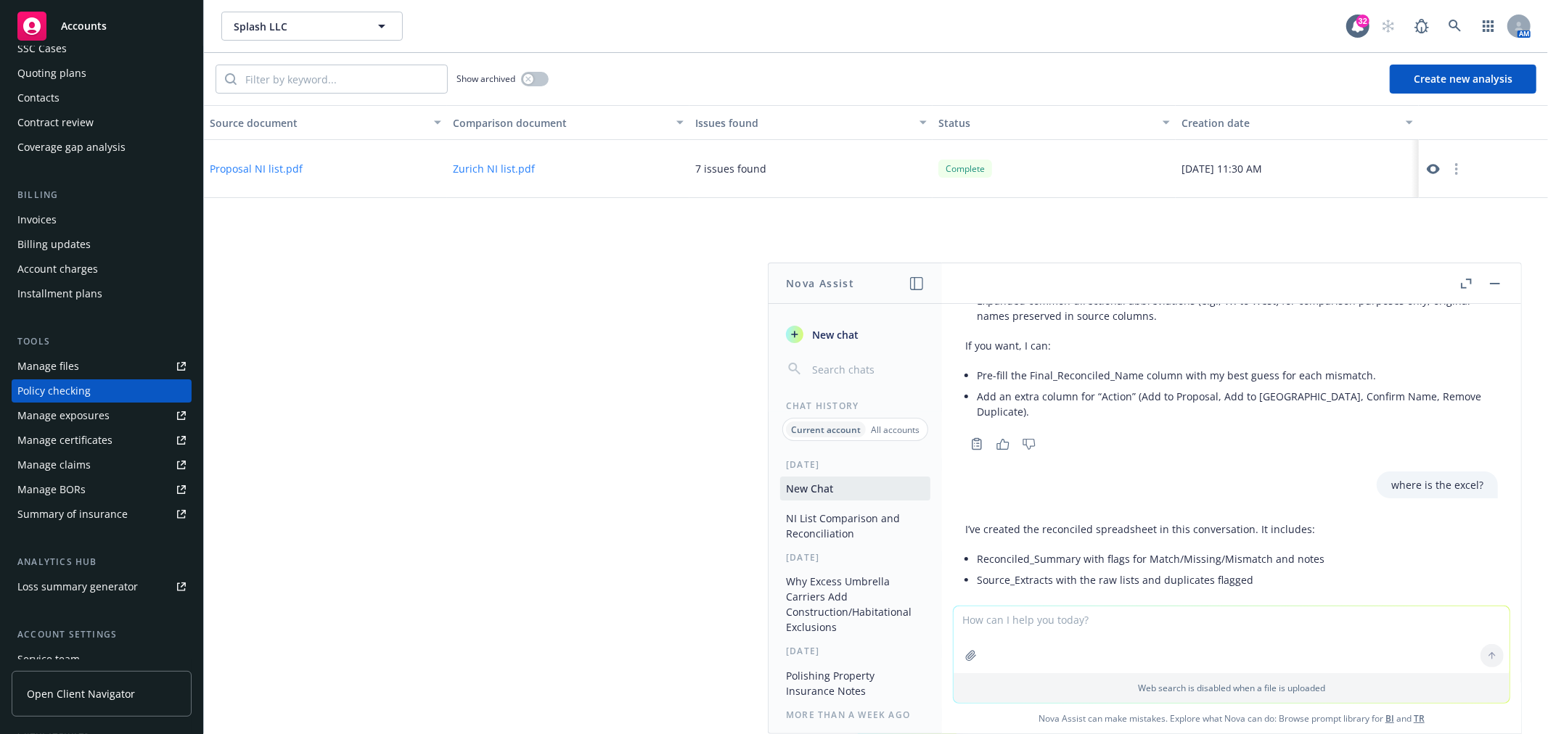
scroll to position [1724, 0]
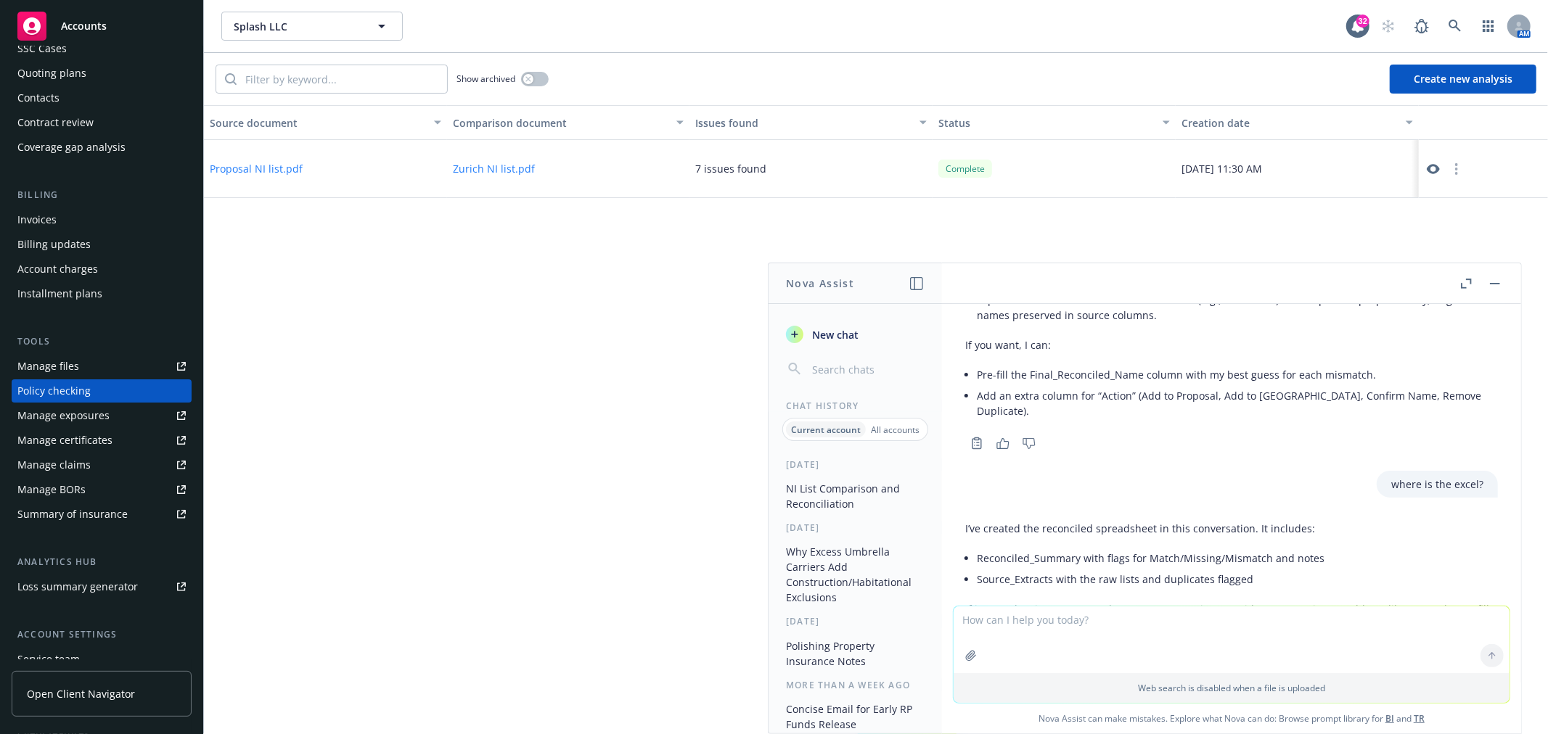
click at [1047, 630] on textarea at bounding box center [1232, 640] width 556 height 67
type textarea "yes"
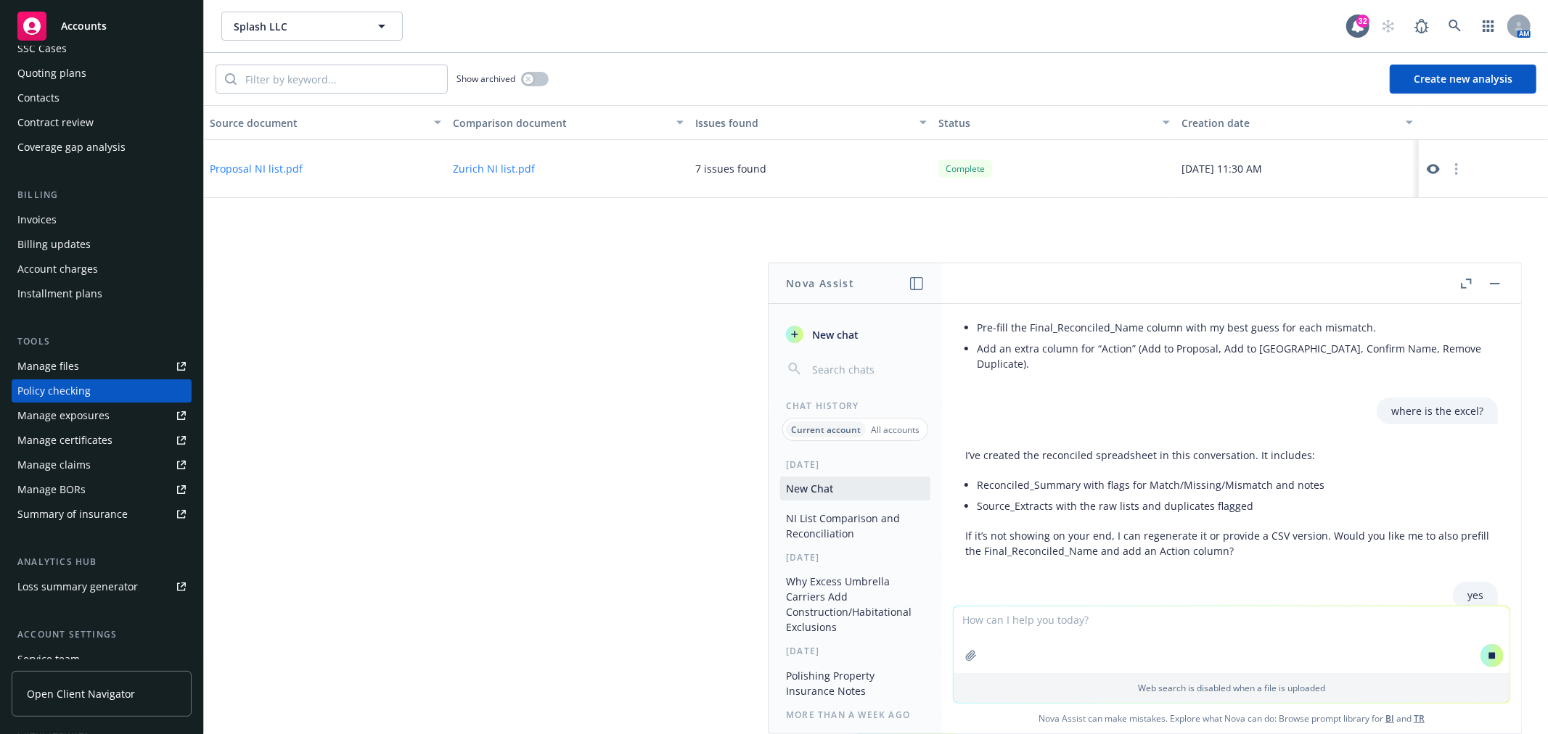
scroll to position [1746, 0]
click at [1499, 279] on button "button" at bounding box center [1494, 283] width 17 height 17
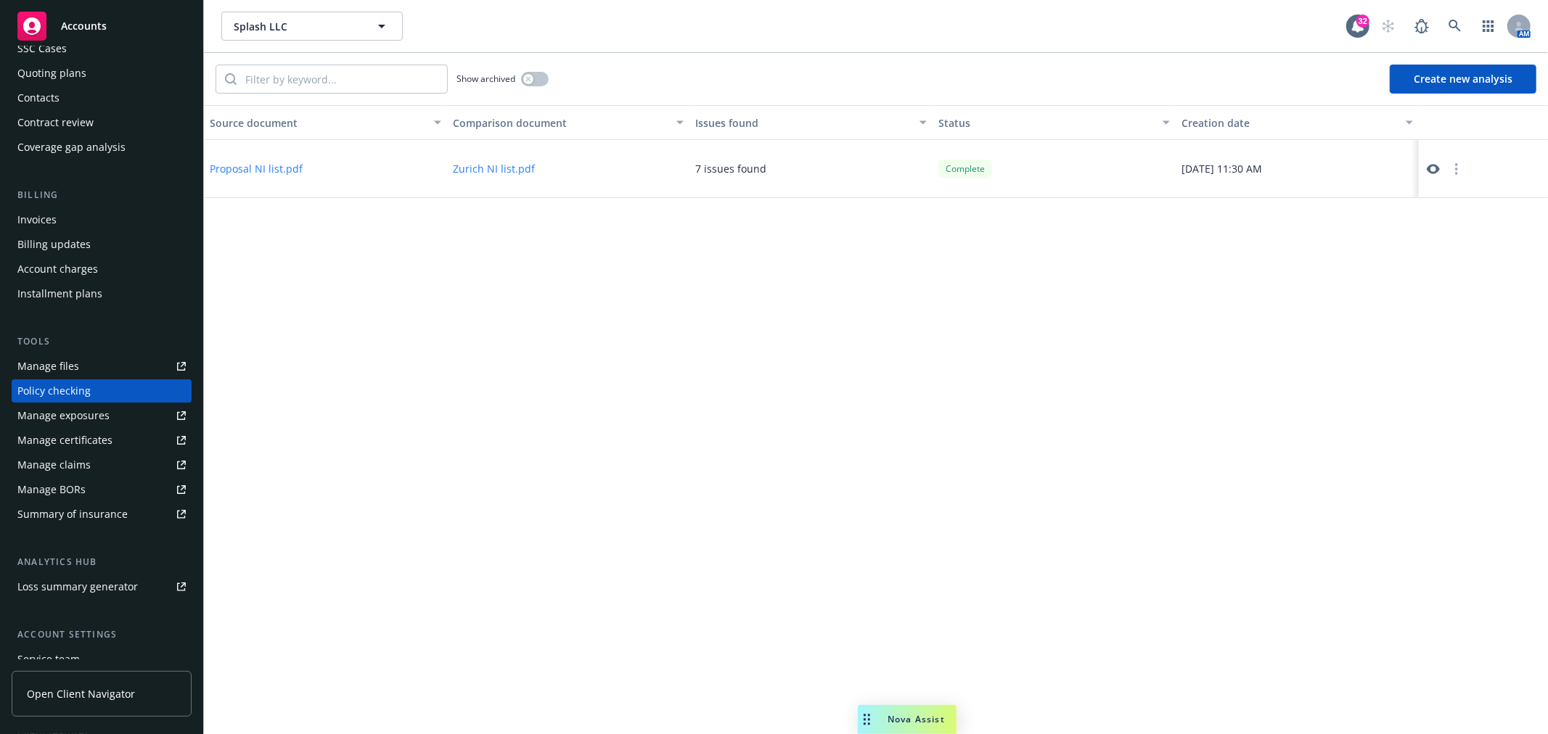
click at [772, 457] on div "Source document Comparison document Issues found Status Creation date Proposal …" at bounding box center [876, 419] width 1344 height 629
